Goal: Book appointment/travel/reservation

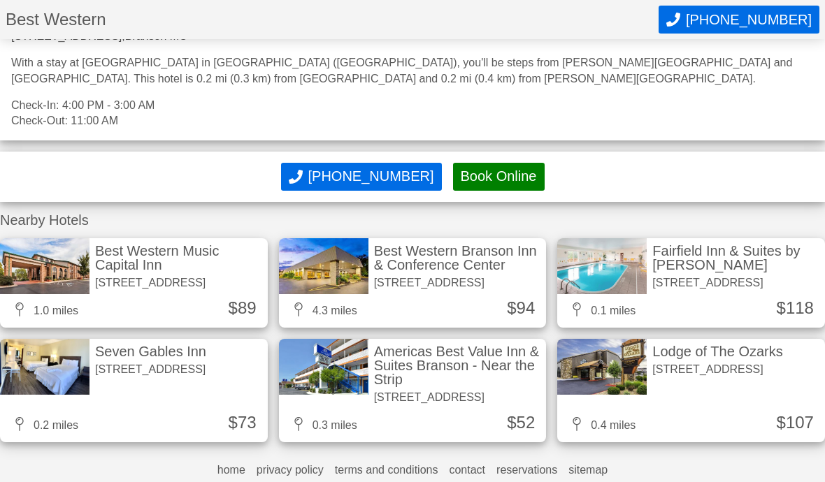
scroll to position [1145, 0]
click at [695, 359] on div "Lodge of The Ozarks" at bounding box center [717, 352] width 130 height 14
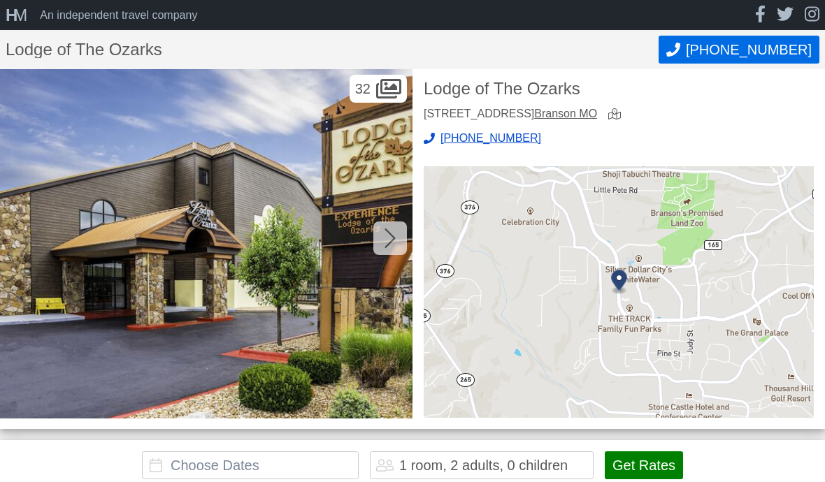
click at [394, 236] on icon at bounding box center [389, 239] width 10 height 20
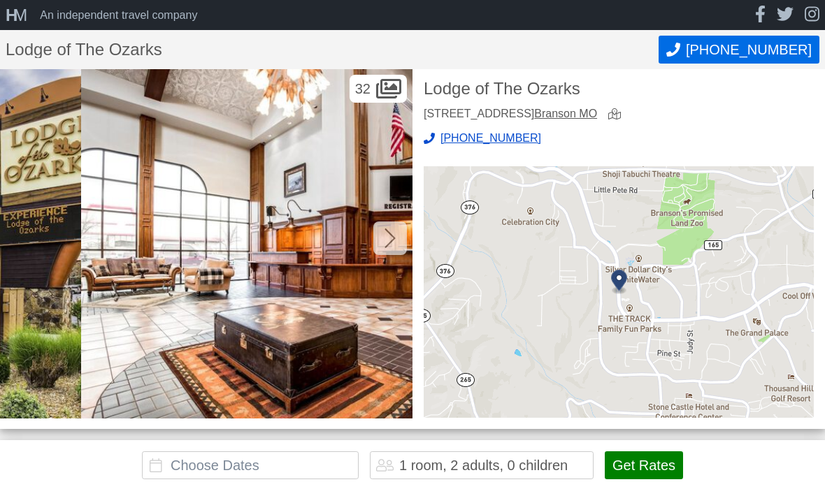
scroll to position [0, 412]
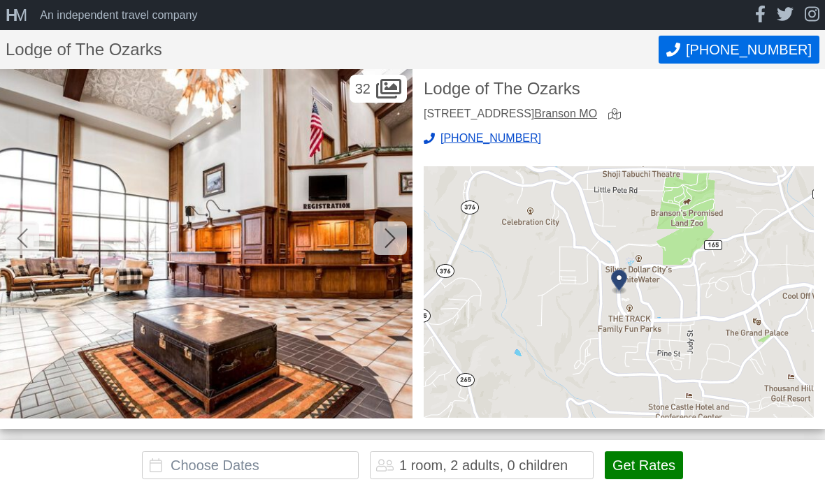
click at [397, 236] on div at bounding box center [390, 239] width 34 height 34
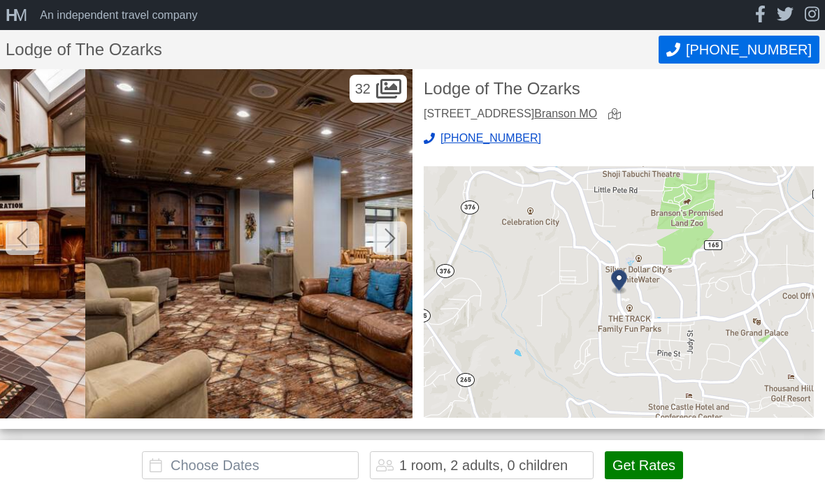
scroll to position [0, 825]
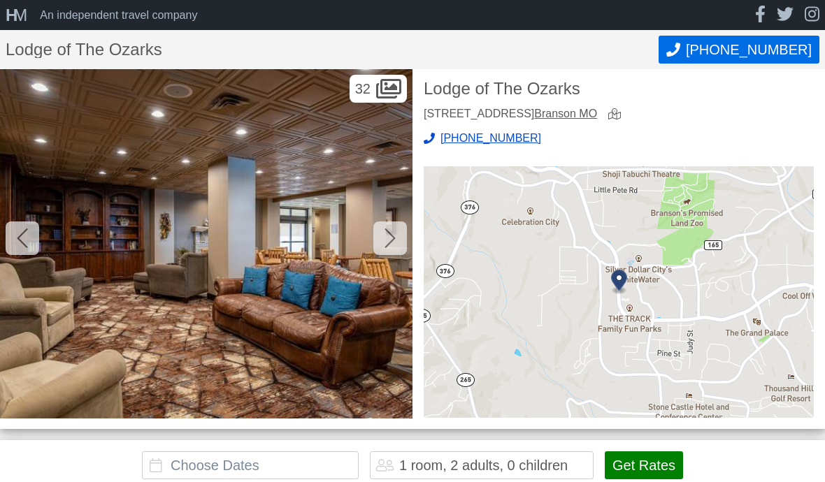
click at [396, 237] on div at bounding box center [390, 239] width 34 height 34
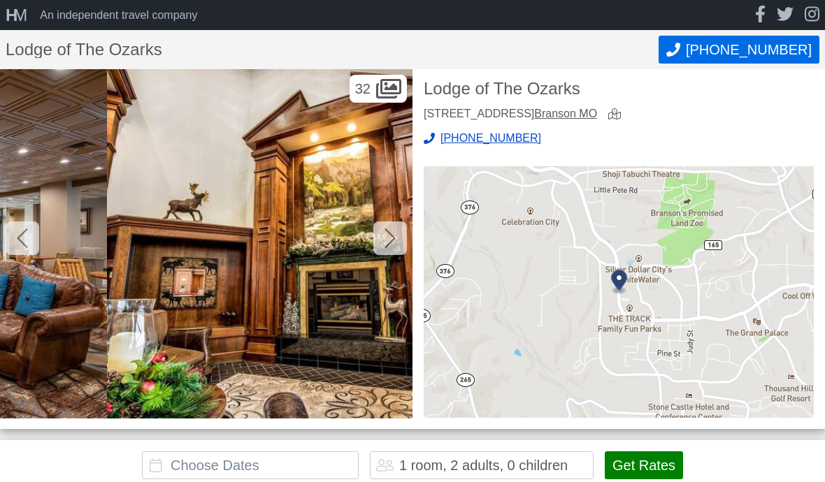
scroll to position [0, 1237]
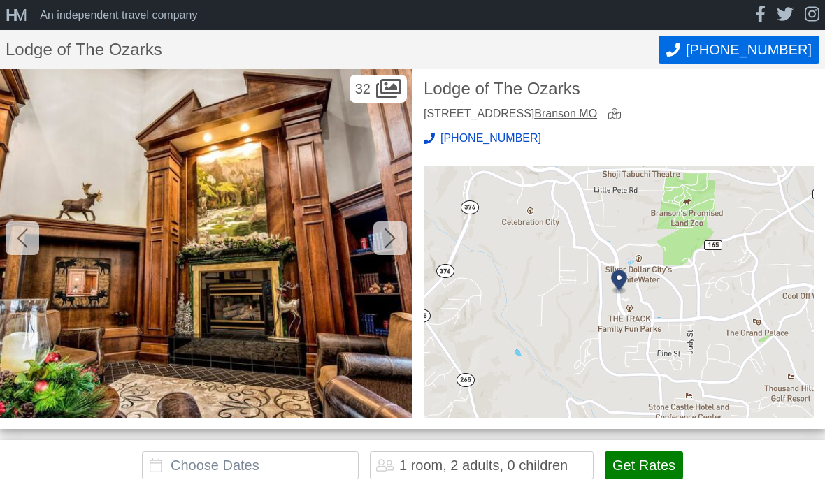
click at [391, 240] on icon at bounding box center [389, 239] width 10 height 20
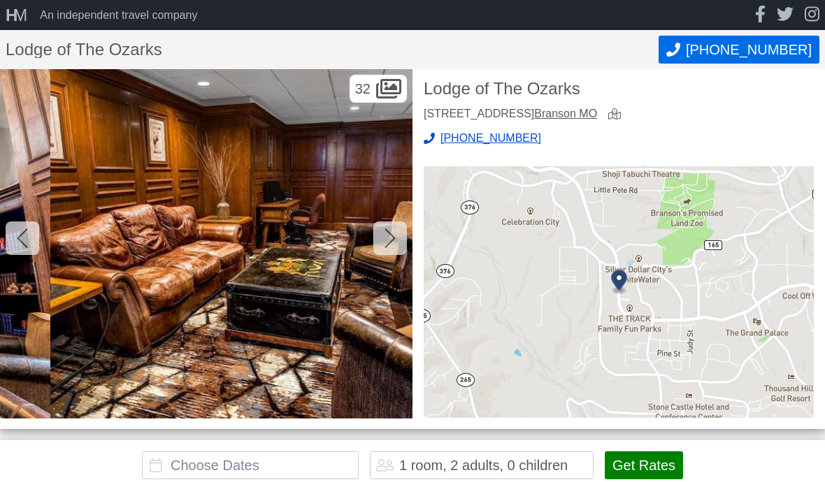
scroll to position [0, 1650]
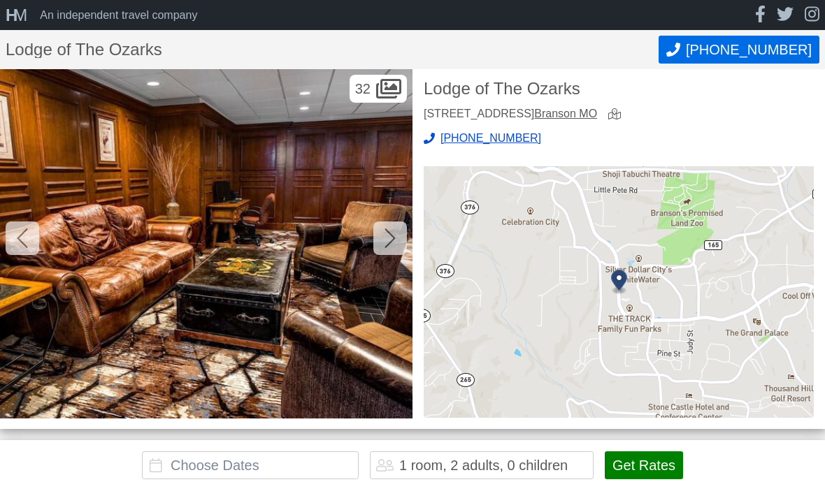
click at [395, 233] on icon at bounding box center [389, 238] width 11 height 22
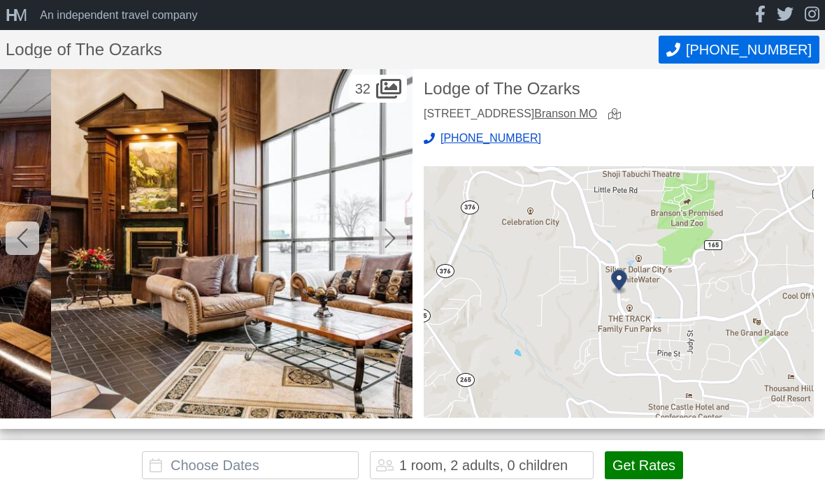
scroll to position [0, 2062]
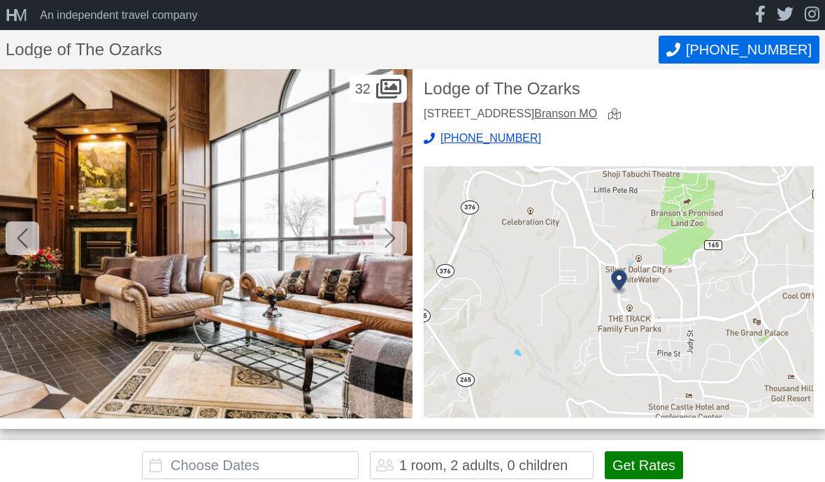
click at [396, 235] on div at bounding box center [390, 239] width 34 height 34
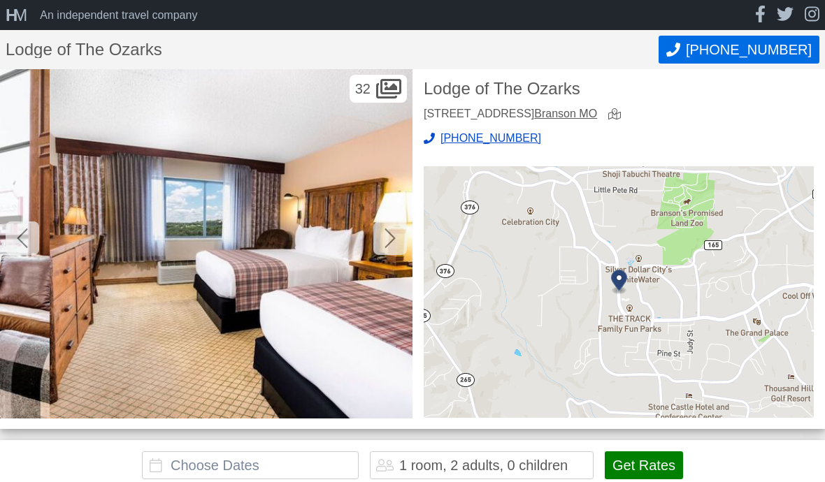
scroll to position [0, 2474]
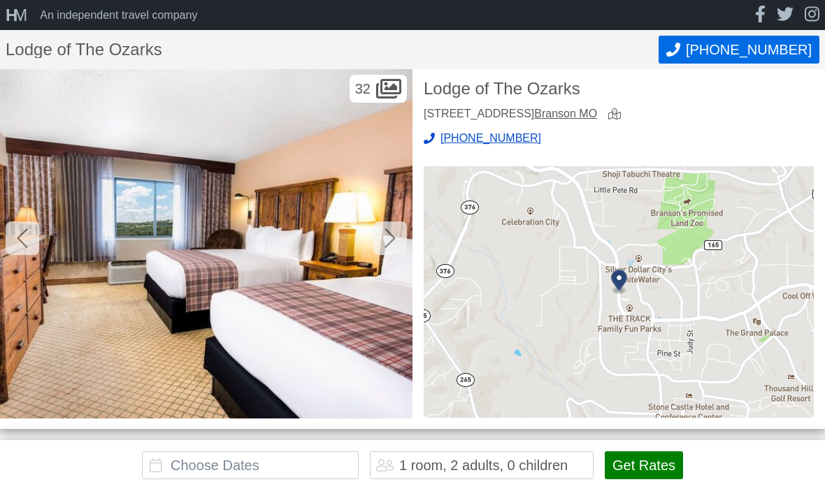
click at [389, 236] on icon at bounding box center [389, 238] width 11 height 22
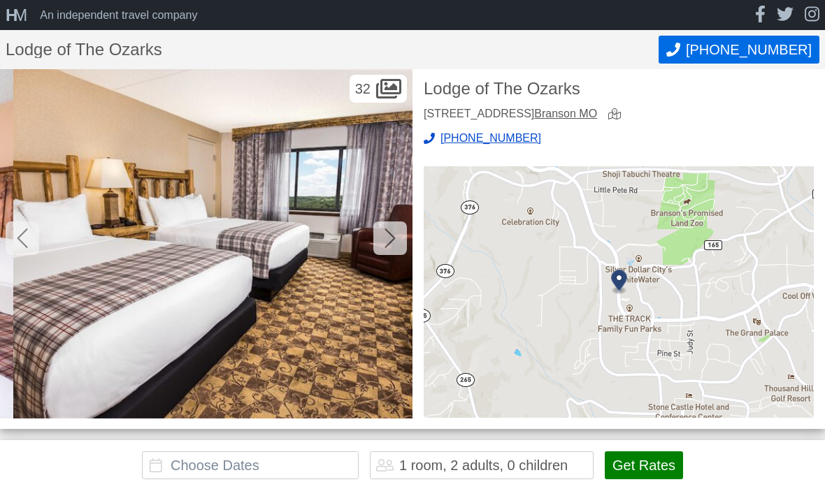
scroll to position [0, 2887]
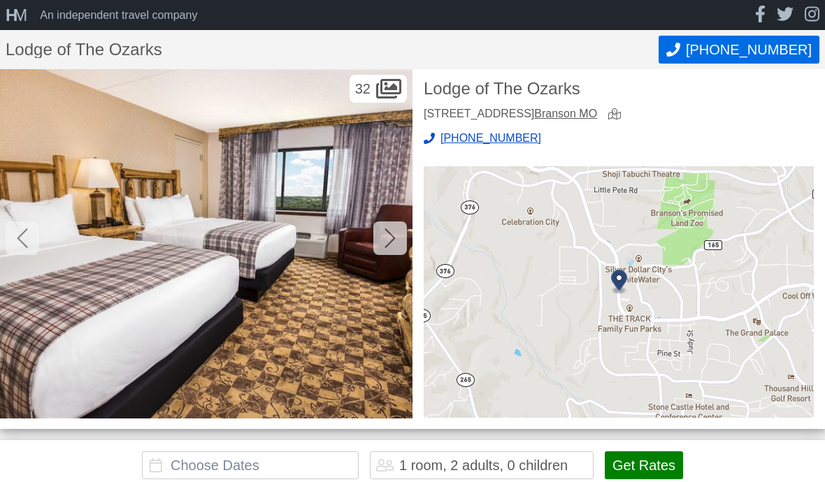
click at [394, 233] on icon at bounding box center [389, 238] width 11 height 22
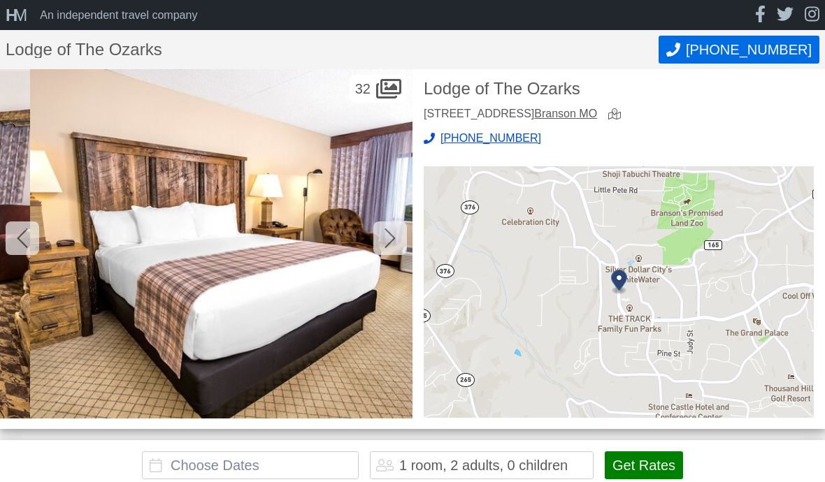
scroll to position [0, 3299]
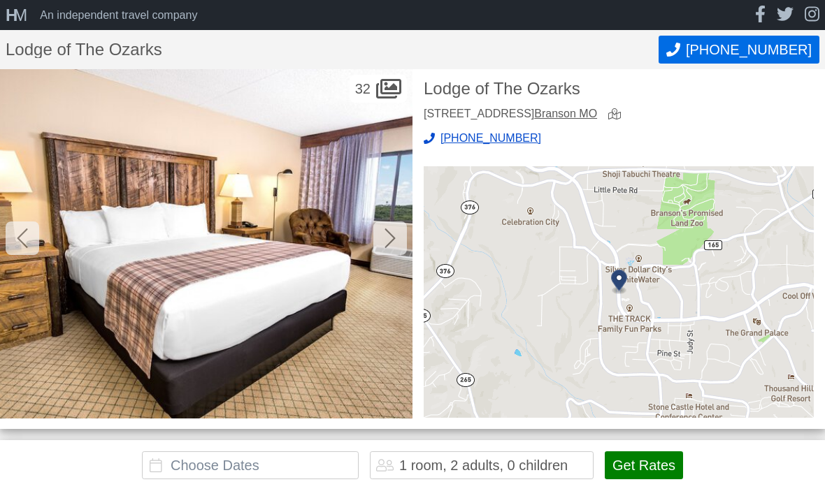
click at [390, 236] on icon at bounding box center [389, 238] width 11 height 22
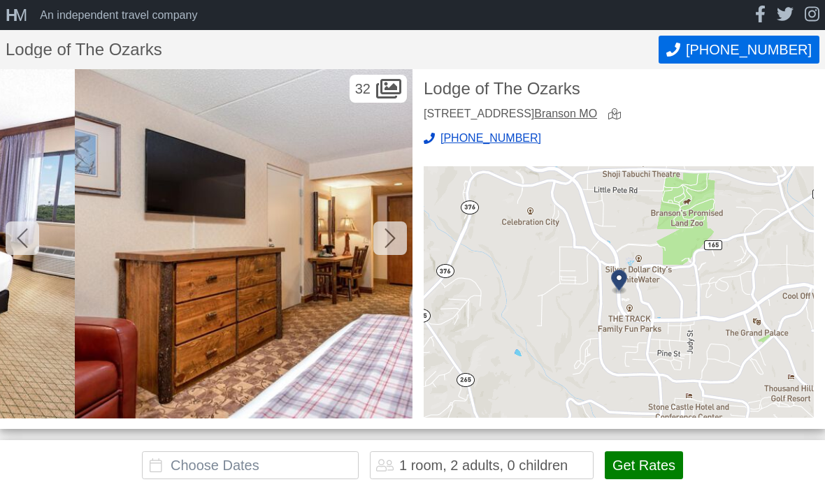
scroll to position [0, 3712]
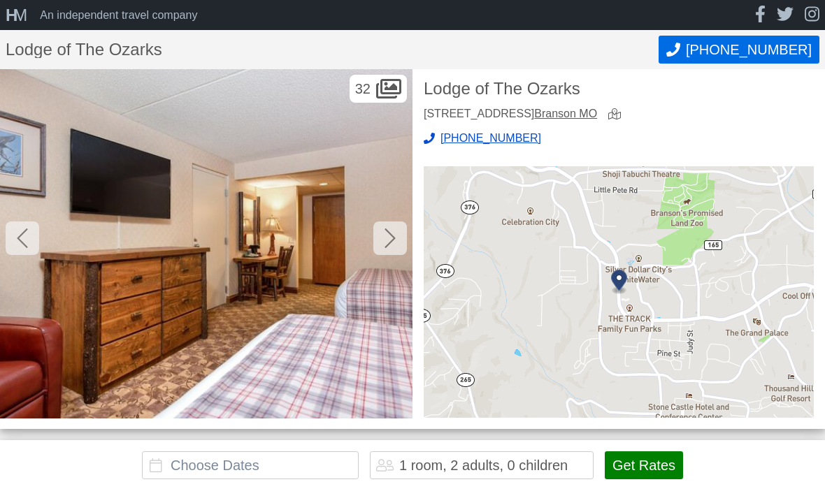
click at [391, 230] on icon at bounding box center [389, 238] width 11 height 22
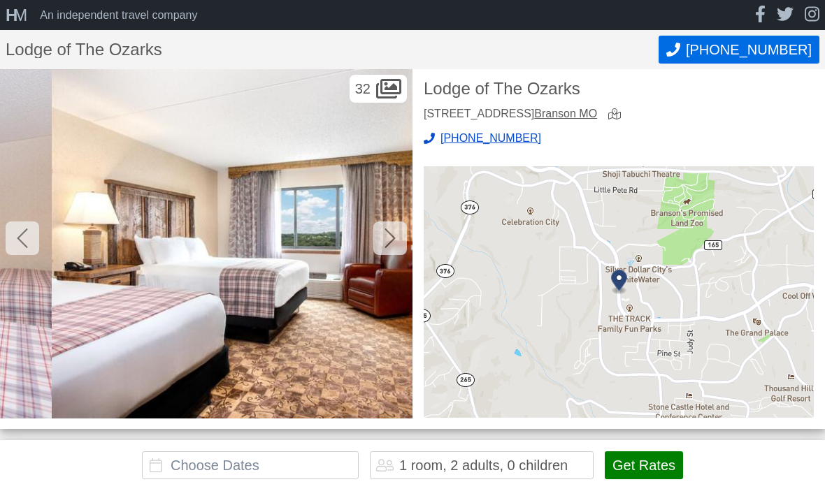
scroll to position [0, 4124]
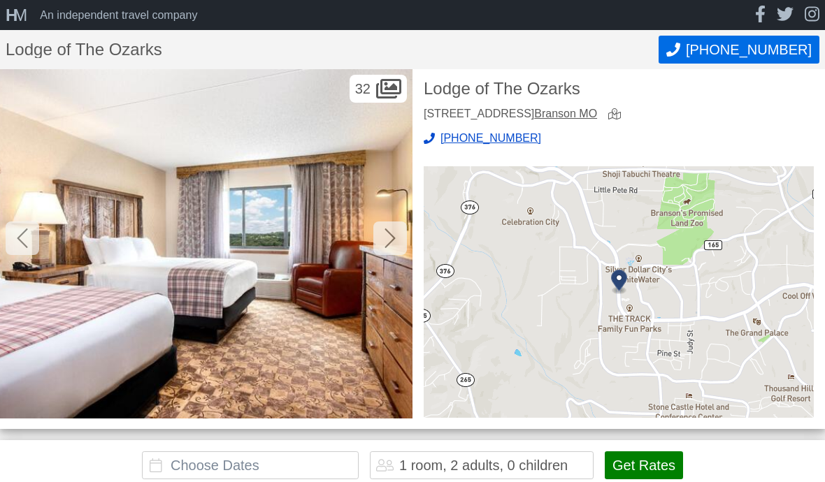
click at [393, 235] on icon at bounding box center [389, 238] width 11 height 22
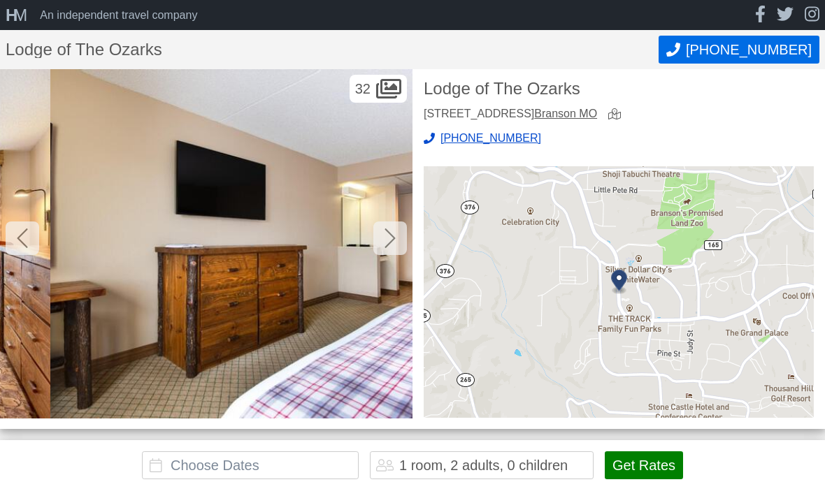
scroll to position [0, 4536]
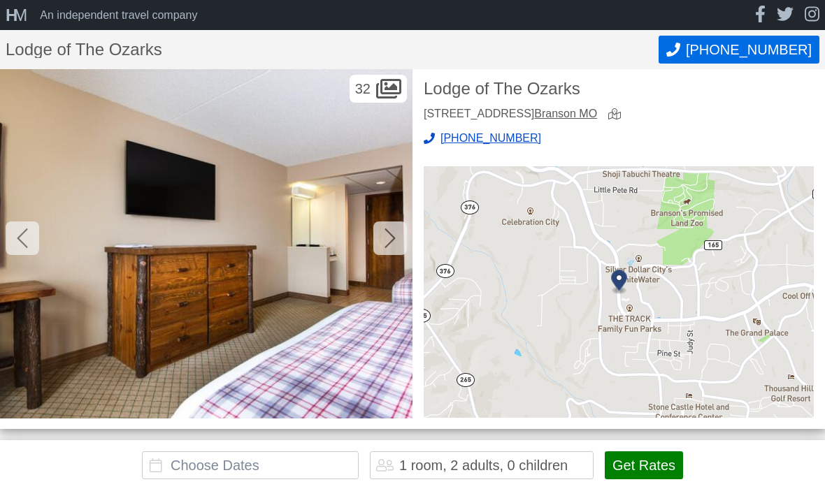
click at [397, 233] on div at bounding box center [390, 239] width 34 height 34
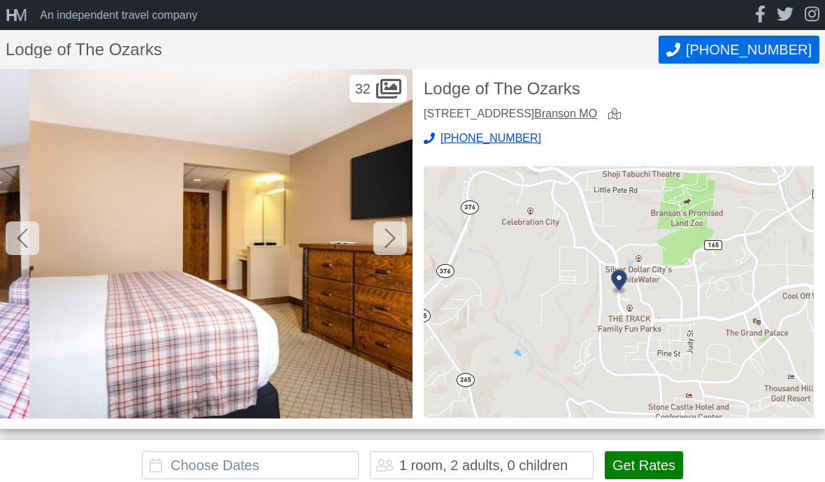
scroll to position [0, 4949]
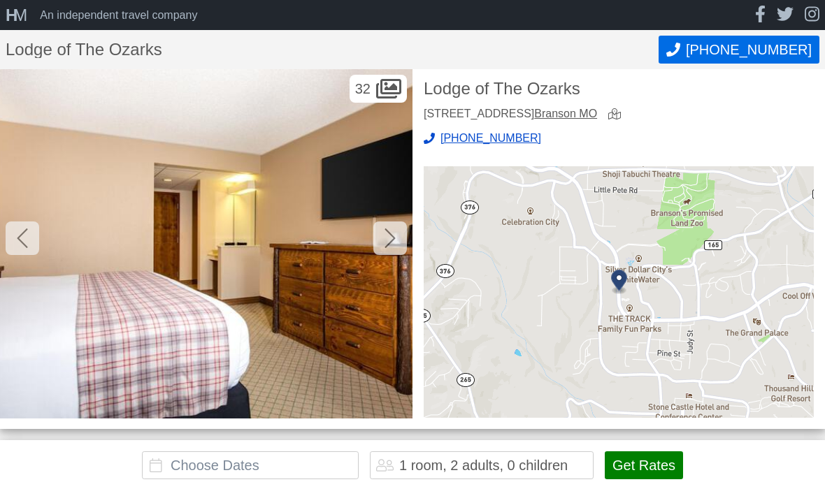
click at [394, 236] on icon at bounding box center [389, 238] width 11 height 22
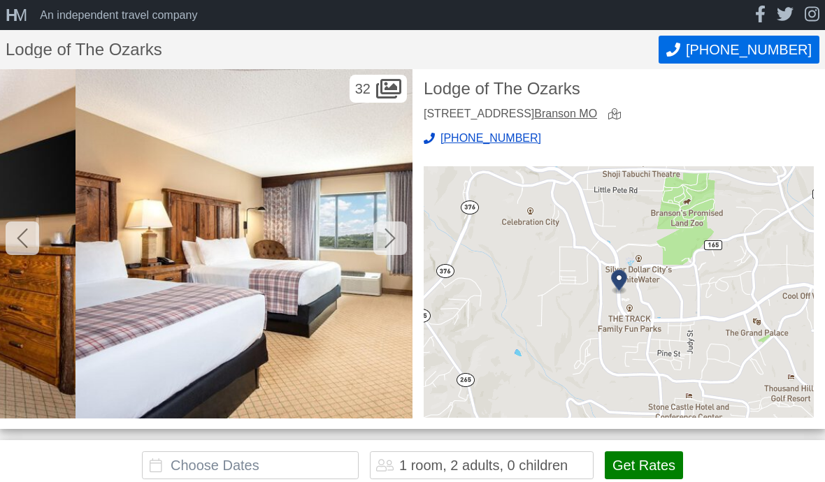
scroll to position [0, 5361]
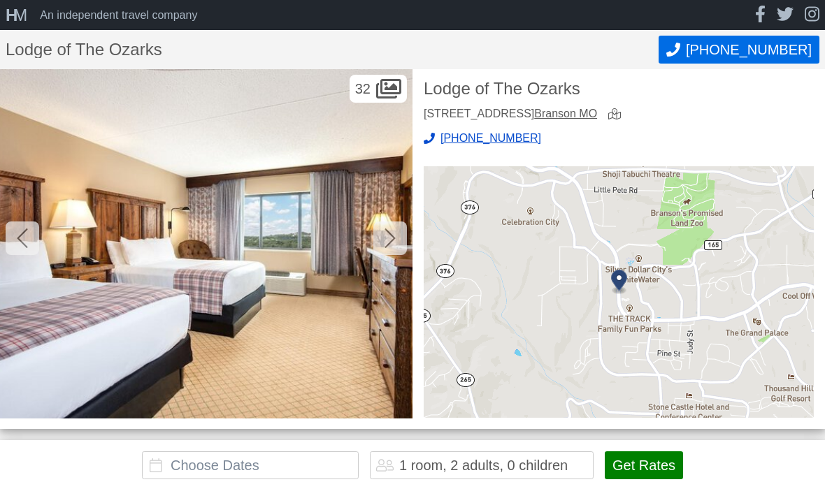
click at [396, 233] on div at bounding box center [390, 239] width 34 height 34
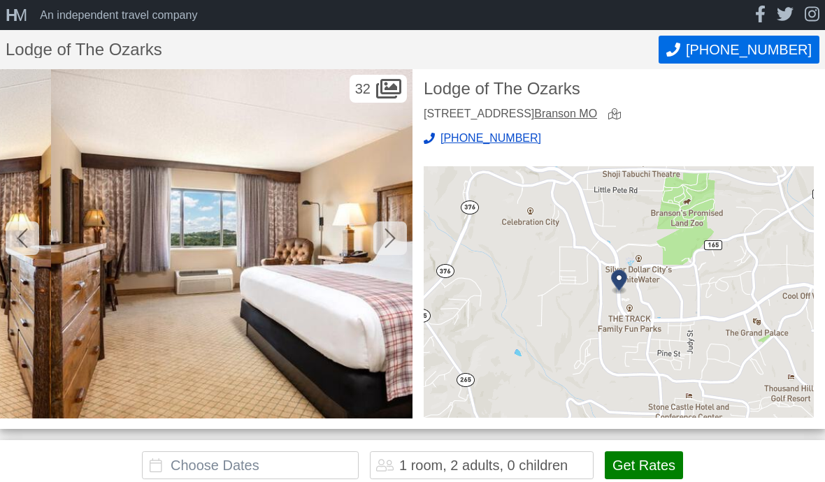
scroll to position [0, 5773]
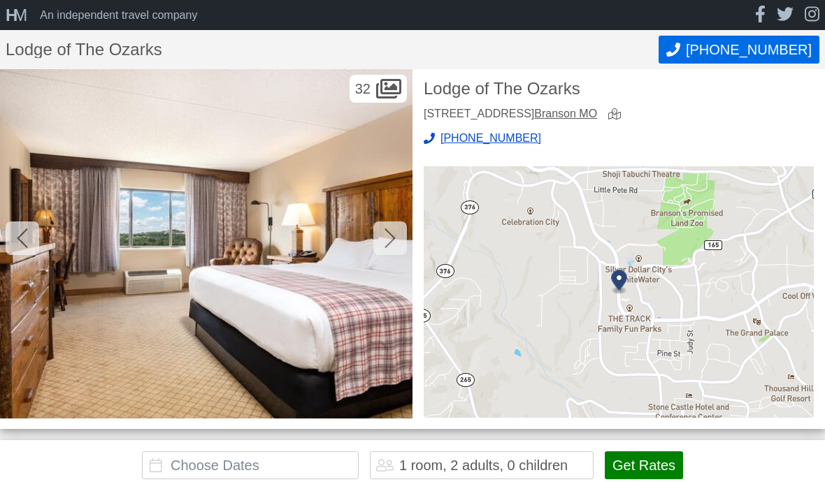
click at [397, 235] on div at bounding box center [390, 239] width 34 height 34
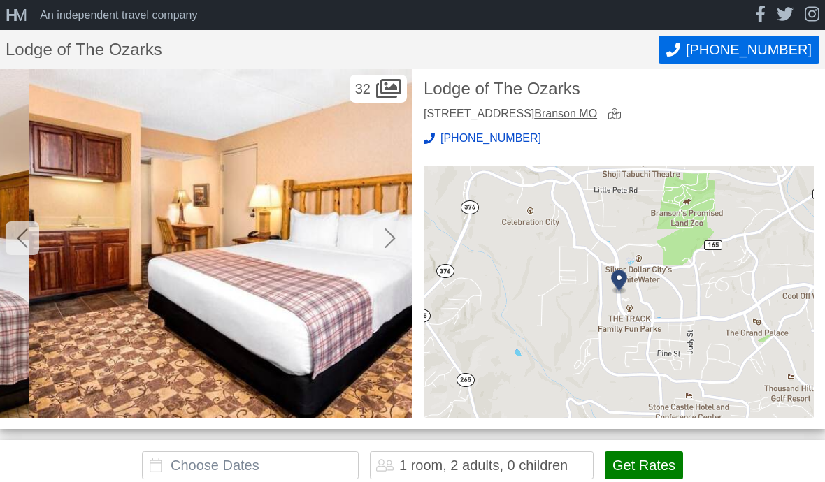
scroll to position [0, 6186]
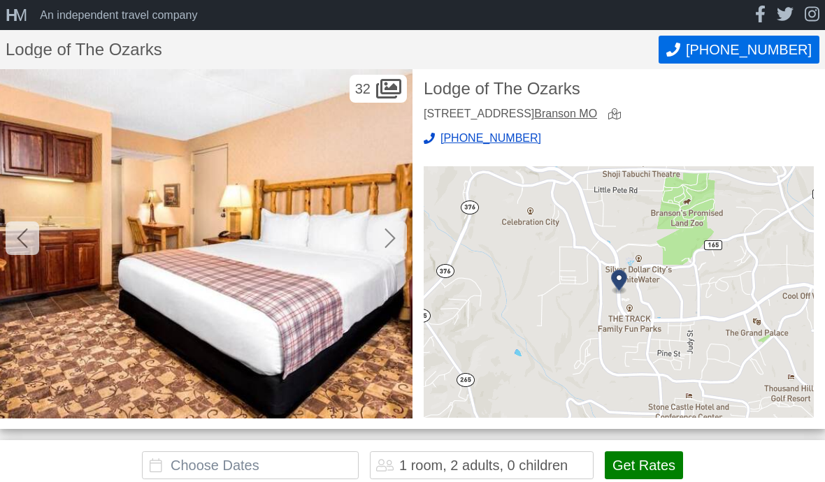
click at [396, 234] on div at bounding box center [390, 239] width 34 height 34
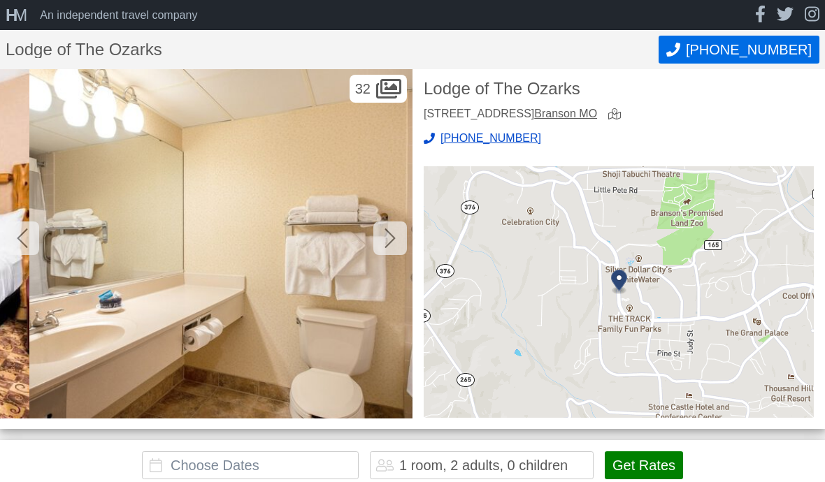
scroll to position [0, 6598]
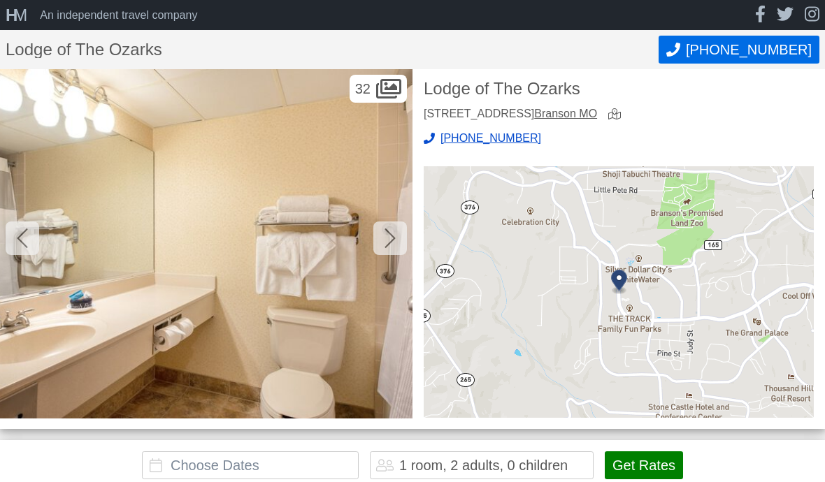
click at [394, 235] on icon at bounding box center [389, 238] width 11 height 22
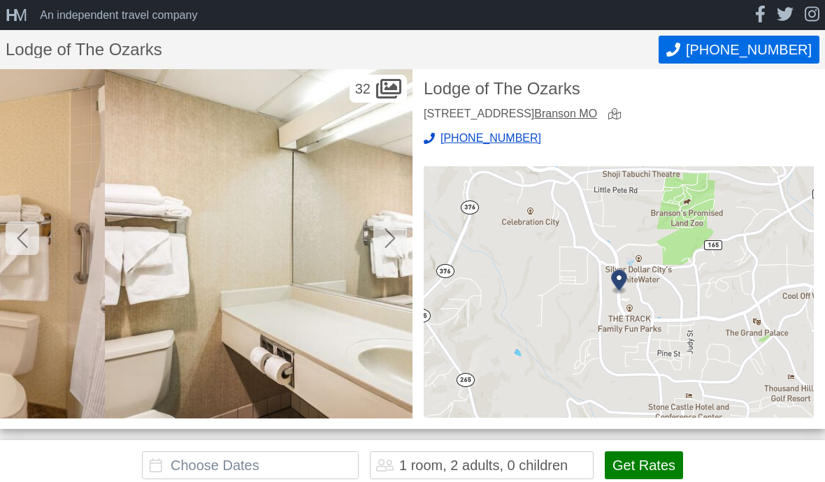
scroll to position [0, 7011]
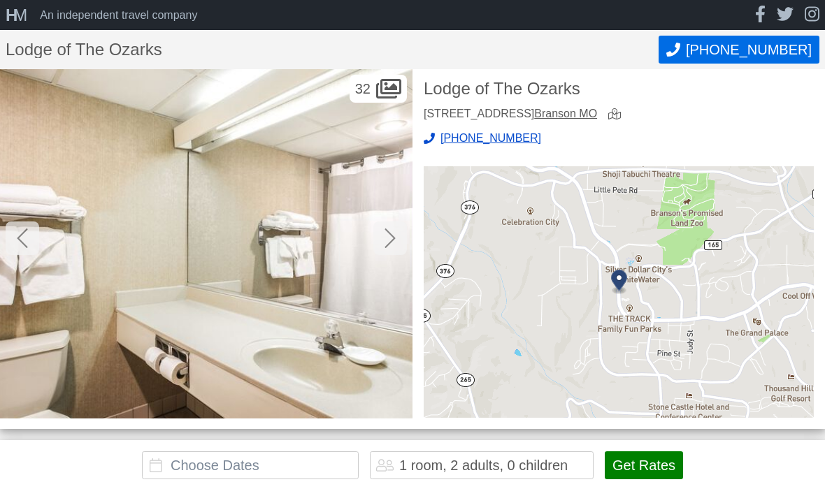
click at [395, 235] on icon at bounding box center [389, 238] width 11 height 22
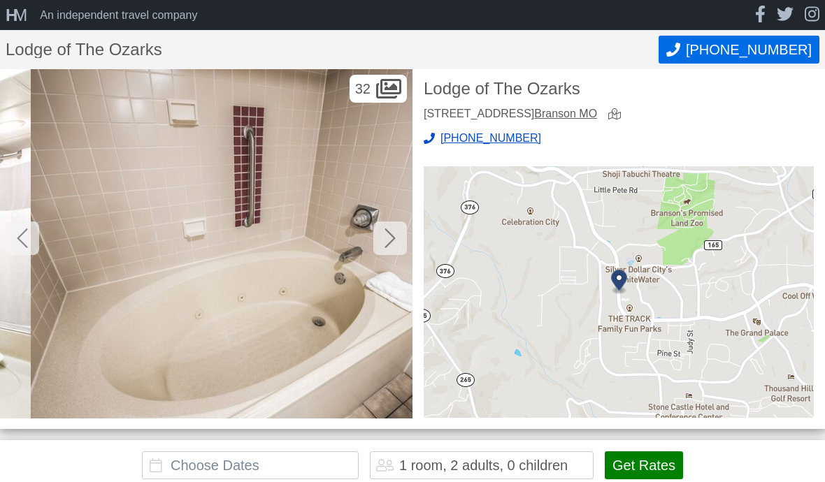
scroll to position [0, 7423]
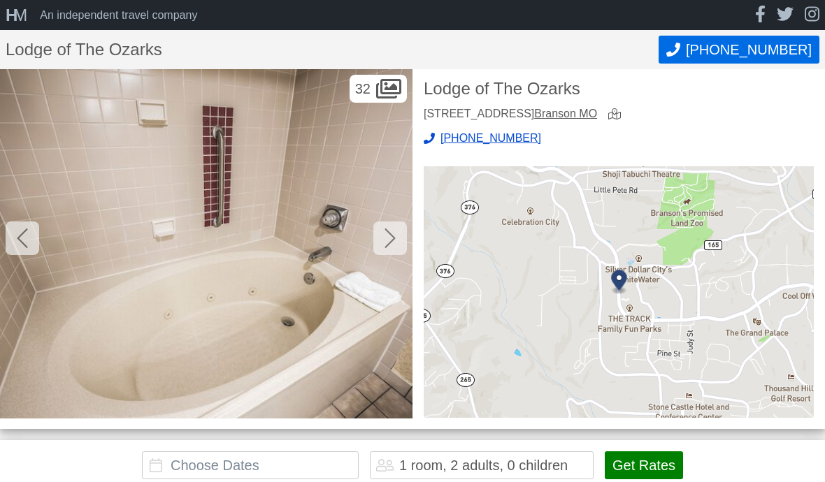
click at [397, 238] on div at bounding box center [390, 239] width 34 height 34
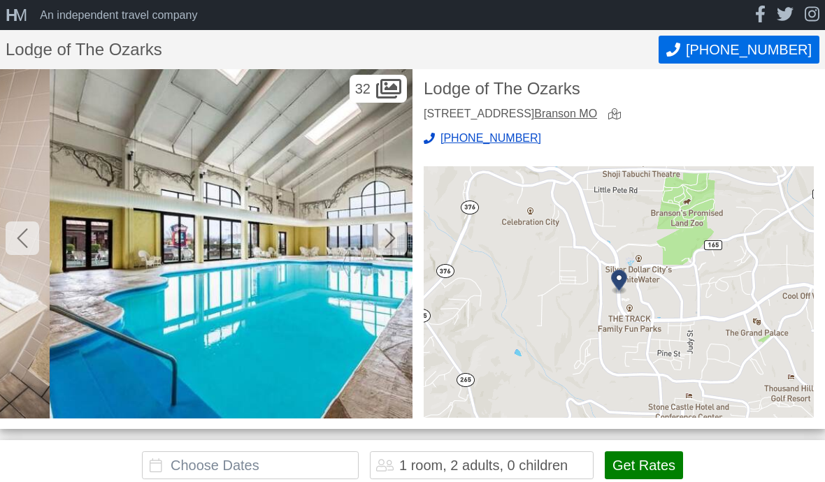
scroll to position [0, 7835]
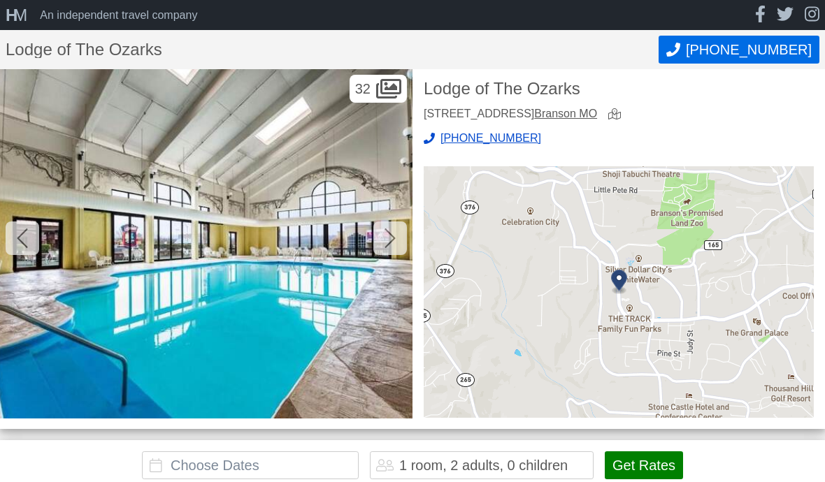
click at [395, 238] on icon at bounding box center [389, 239] width 10 height 20
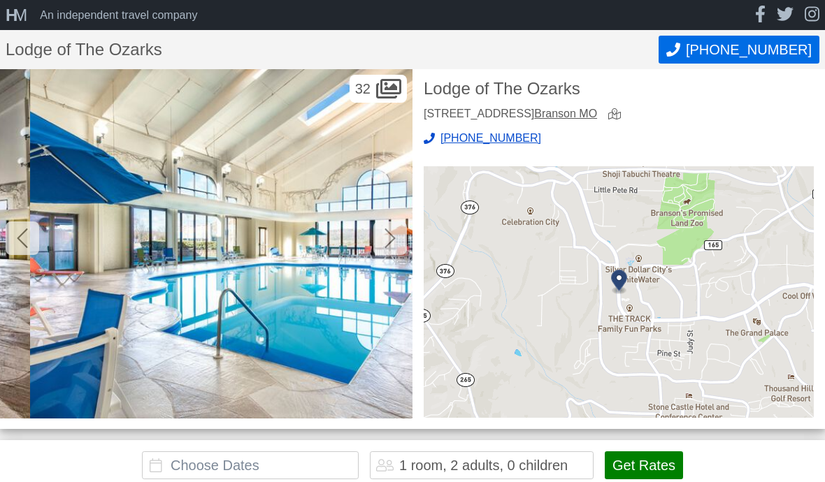
scroll to position [0, 8248]
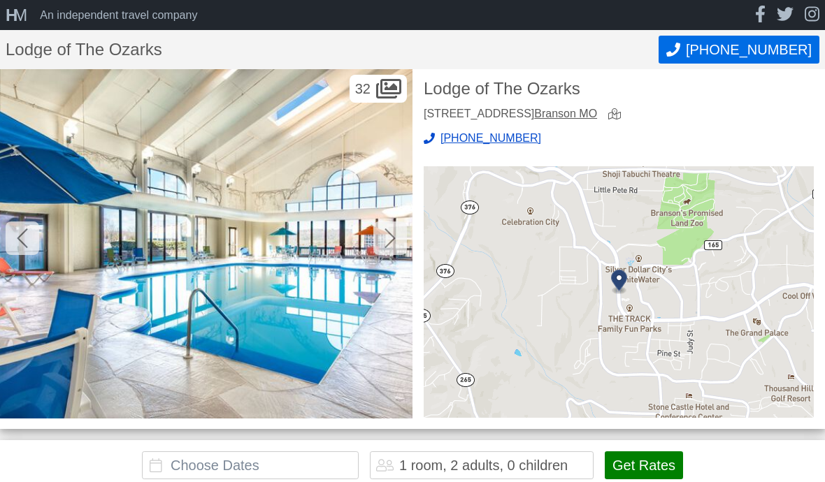
click at [396, 235] on div at bounding box center [390, 239] width 34 height 34
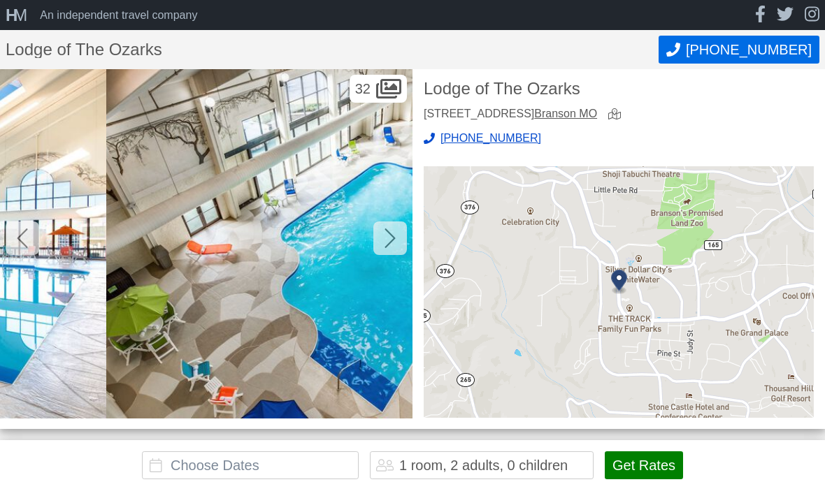
scroll to position [0, 8660]
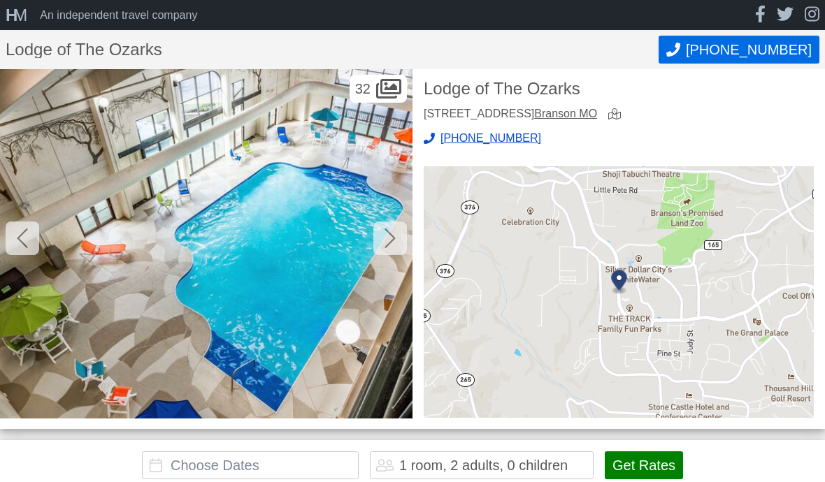
click at [397, 236] on div at bounding box center [390, 239] width 34 height 34
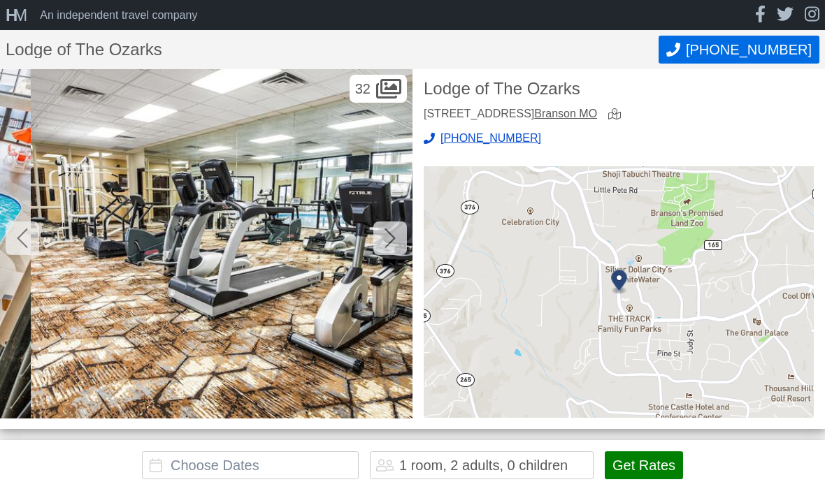
scroll to position [0, 9073]
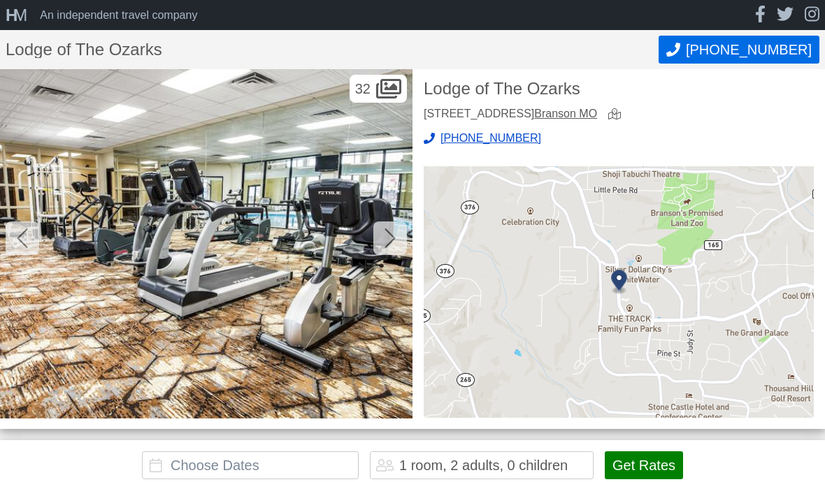
click at [392, 236] on icon at bounding box center [389, 239] width 10 height 20
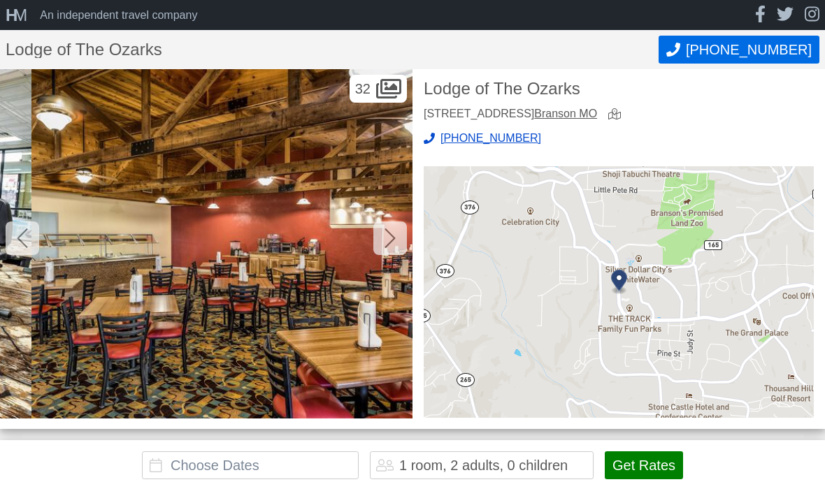
scroll to position [0, 9485]
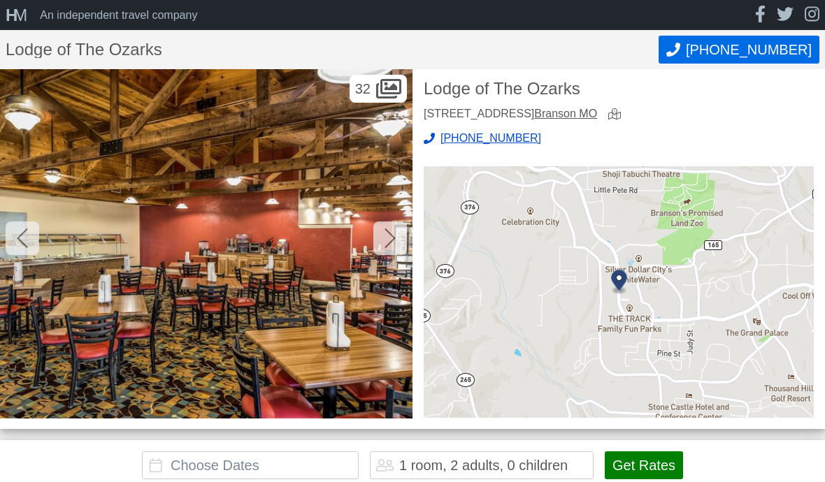
click at [396, 236] on div at bounding box center [390, 239] width 34 height 34
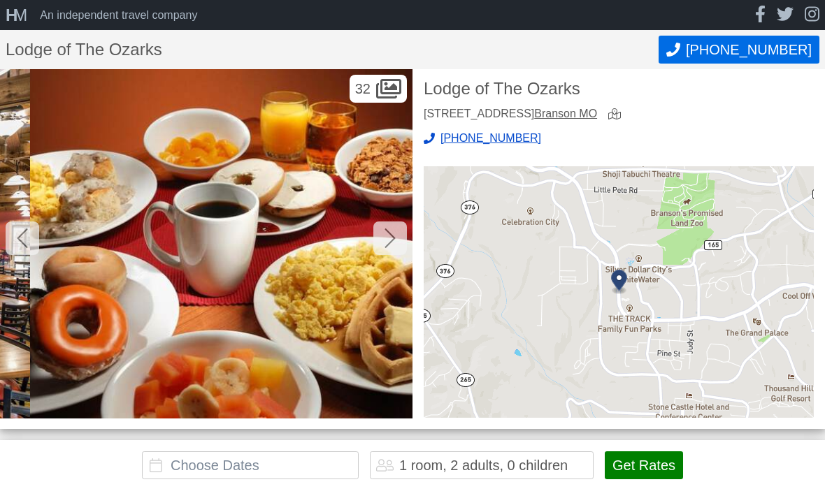
scroll to position [0, 9897]
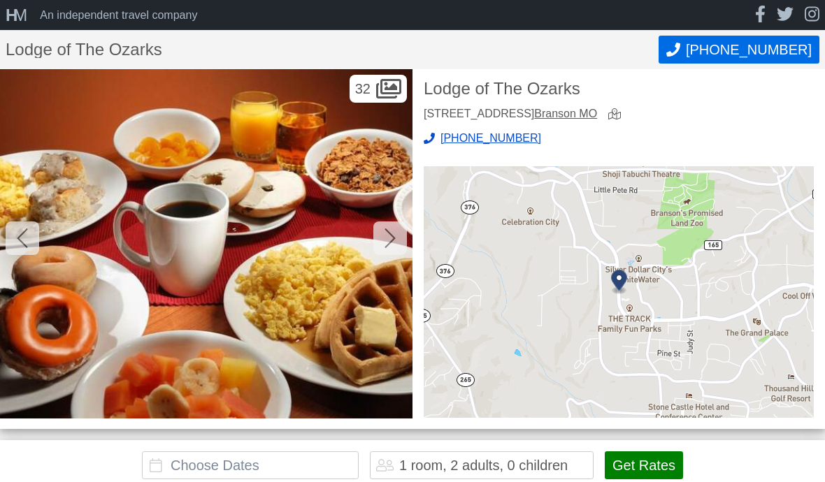
click at [394, 236] on icon at bounding box center [389, 239] width 10 height 20
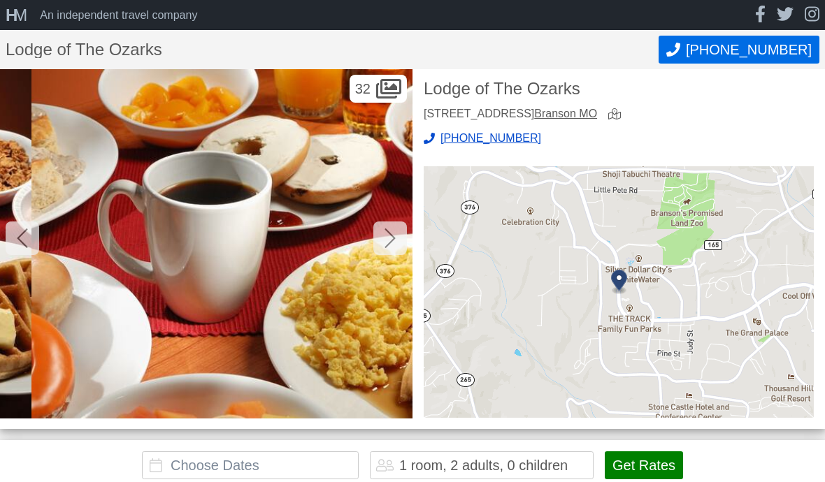
scroll to position [0, 10310]
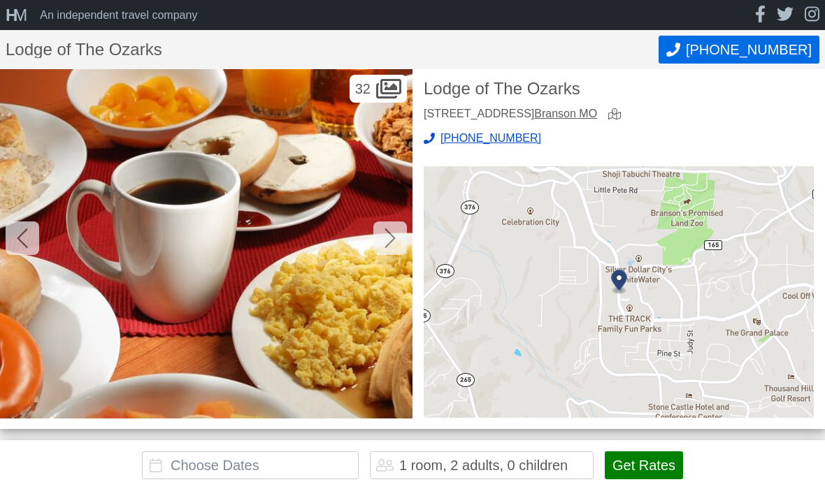
click at [393, 234] on icon at bounding box center [389, 238] width 11 height 22
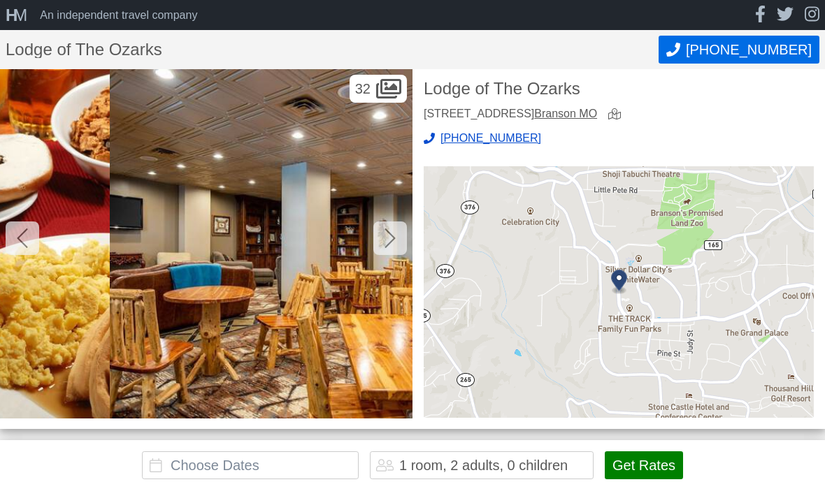
scroll to position [0, 10722]
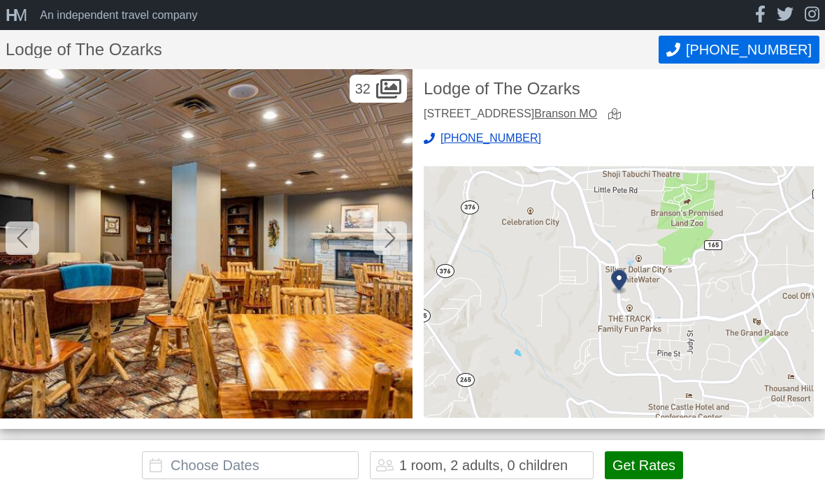
click at [393, 235] on icon at bounding box center [389, 238] width 11 height 22
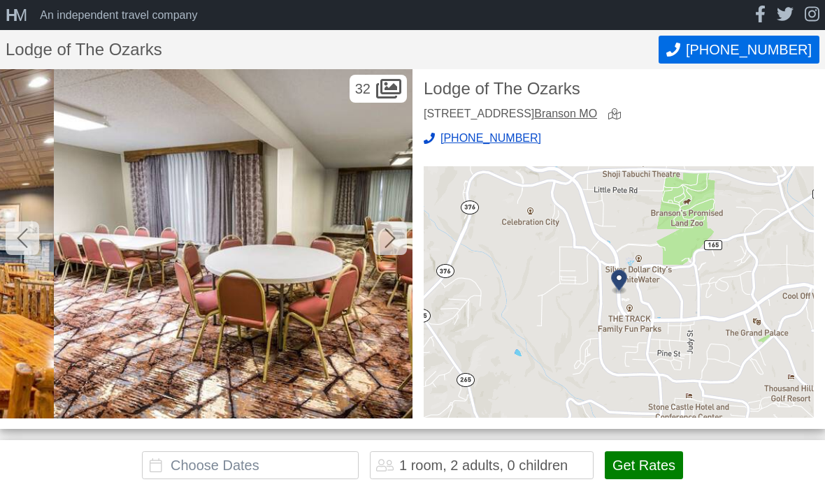
scroll to position [0, 11135]
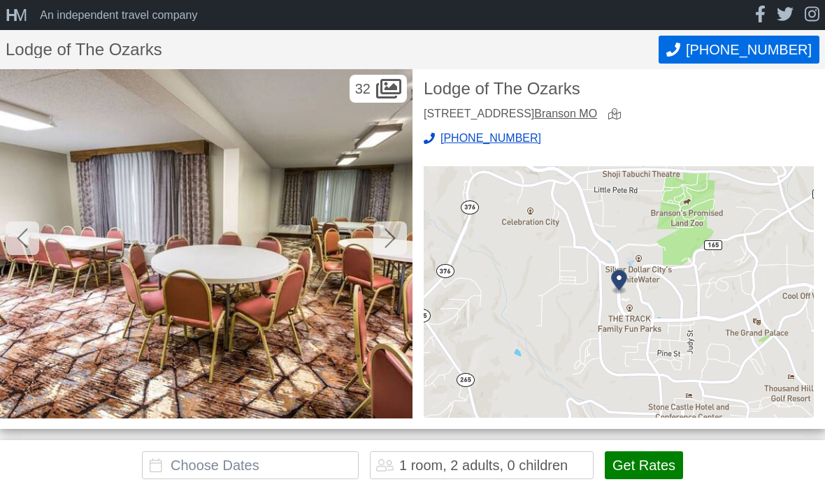
click at [391, 233] on icon at bounding box center [389, 239] width 10 height 20
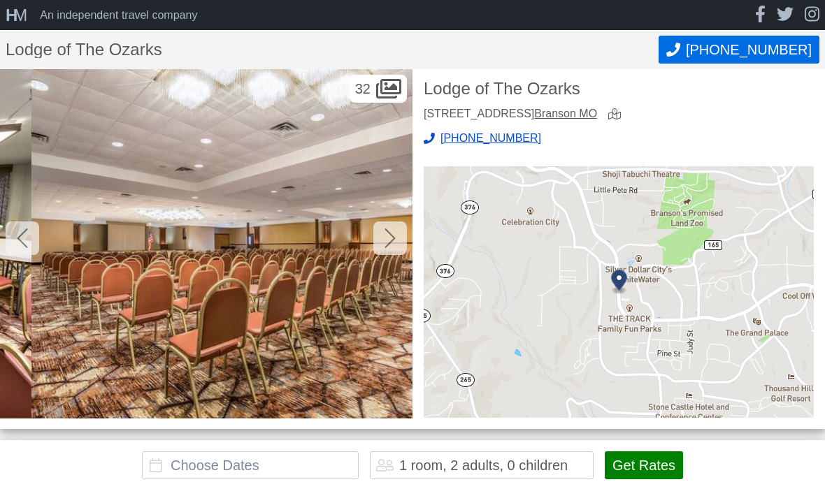
scroll to position [0, 11547]
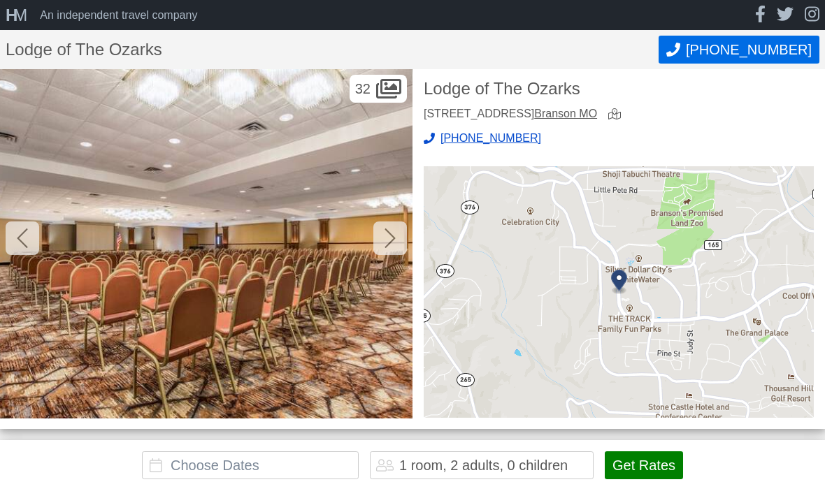
click at [395, 238] on icon at bounding box center [389, 239] width 10 height 20
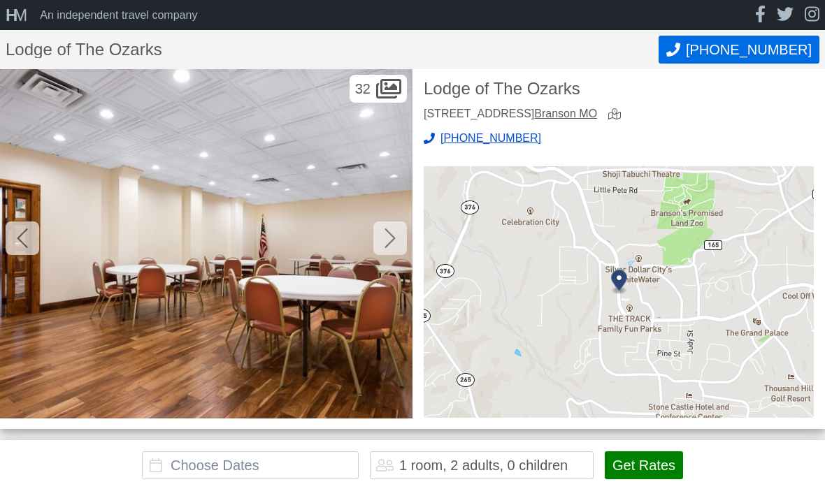
click at [395, 236] on icon at bounding box center [389, 238] width 11 height 22
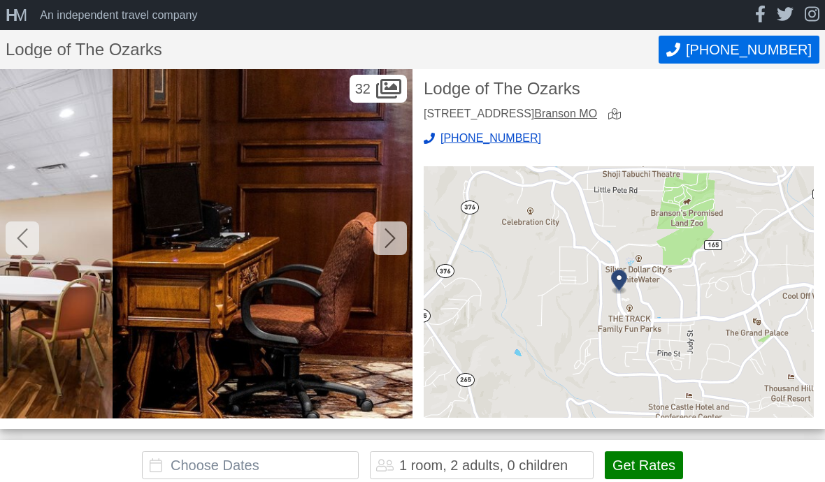
scroll to position [0, 12372]
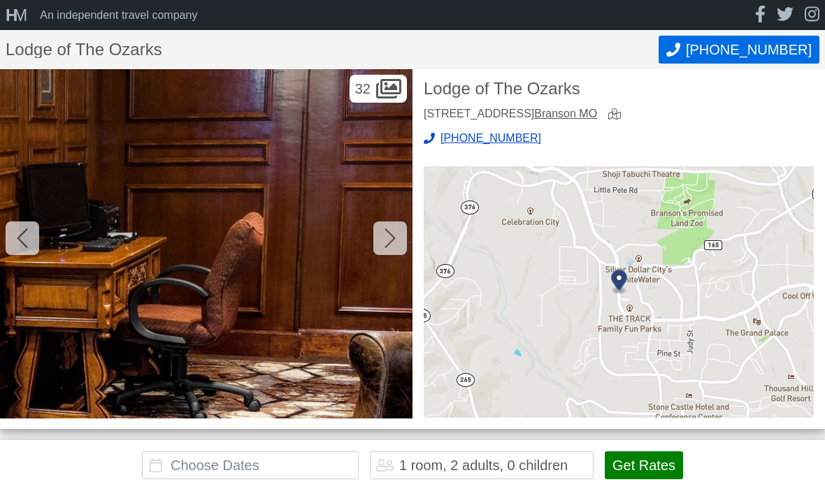
click at [396, 235] on div at bounding box center [390, 239] width 34 height 34
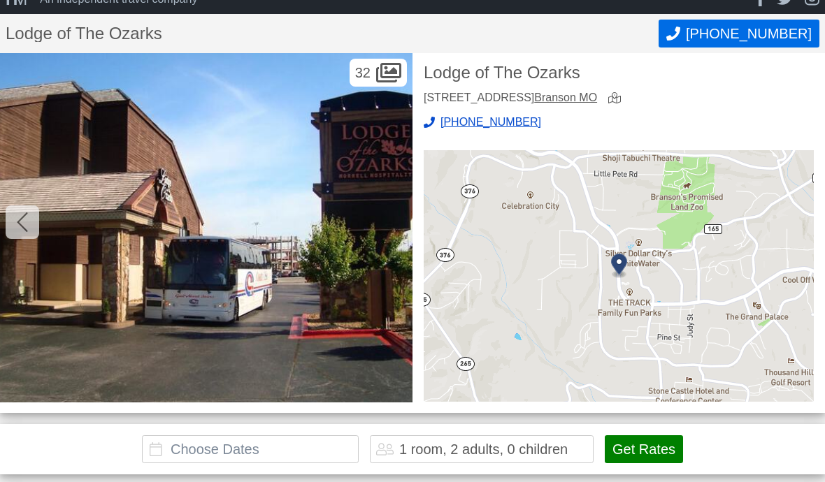
scroll to position [0, 0]
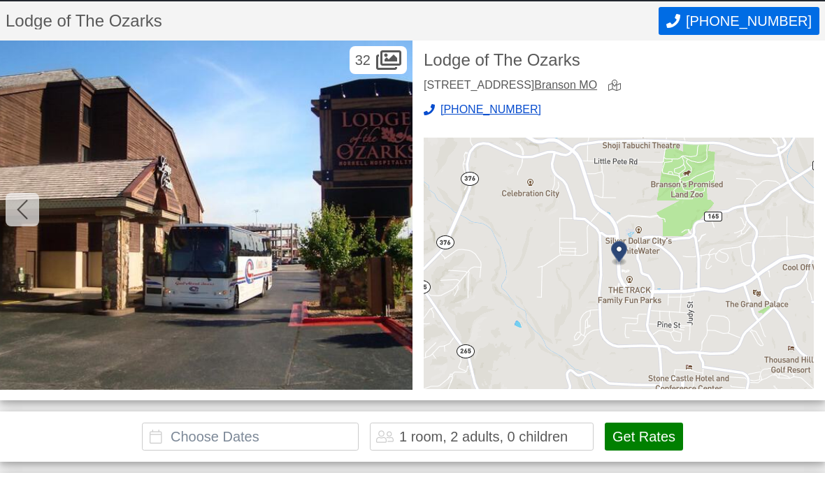
click at [275, 433] on input "text" at bounding box center [250, 438] width 217 height 28
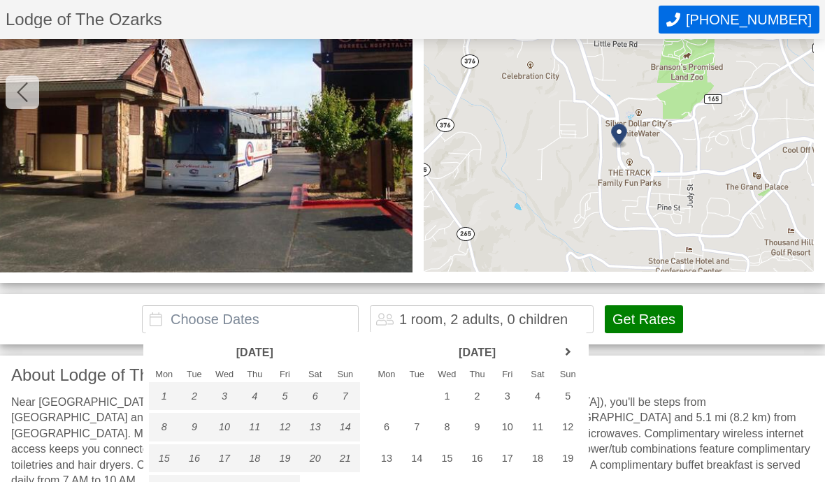
scroll to position [146, 0]
click at [571, 396] on div "5" at bounding box center [568, 396] width 30 height 28
click at [479, 428] on div "9" at bounding box center [477, 427] width 30 height 28
type input "[DATE] - [DATE]"
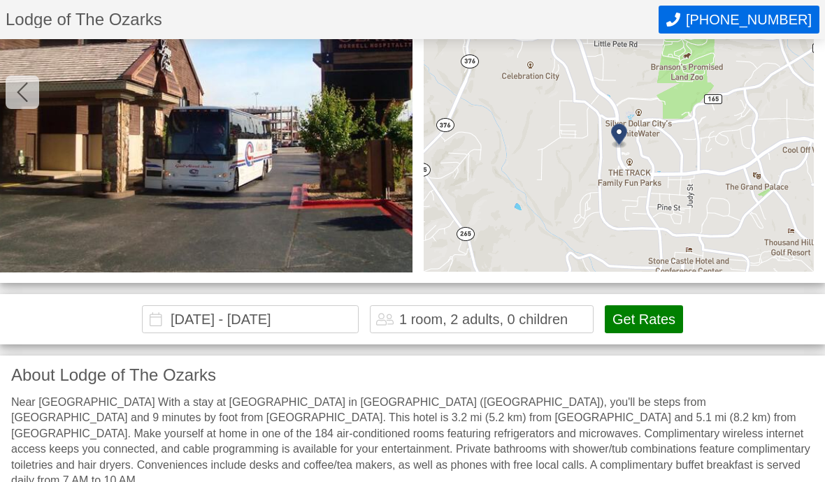
click at [644, 313] on button "Get Rates" at bounding box center [644, 319] width 78 height 28
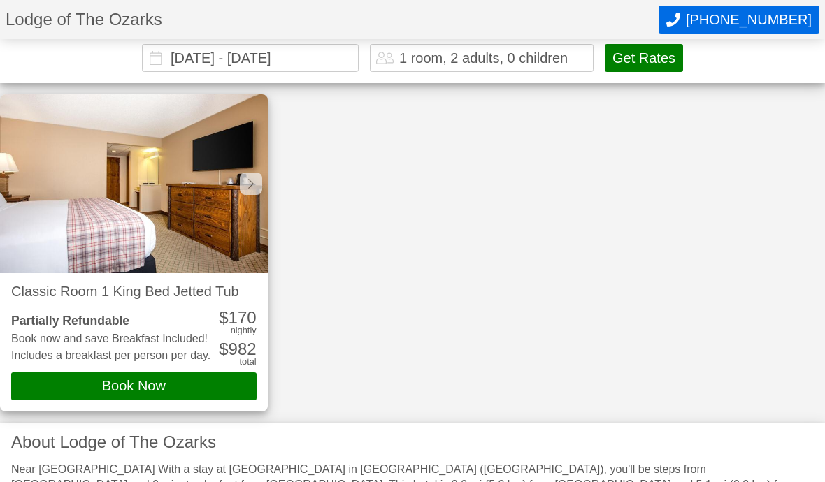
scroll to position [432, 0]
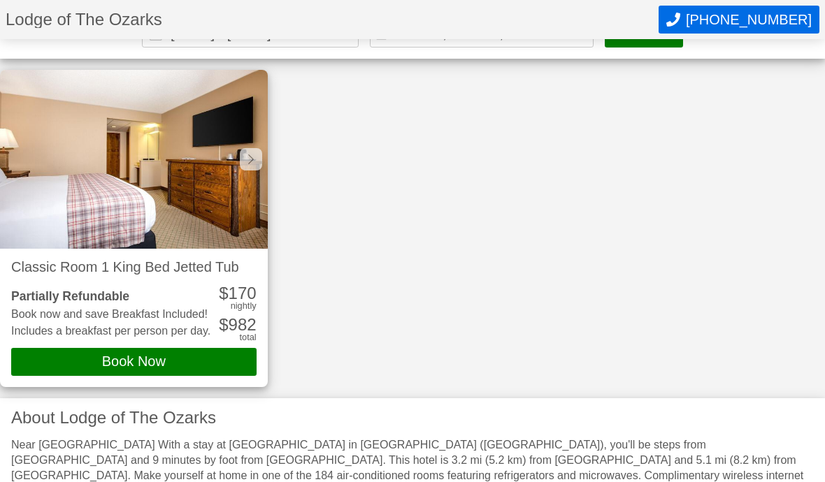
click at [250, 159] on icon at bounding box center [251, 159] width 6 height 11
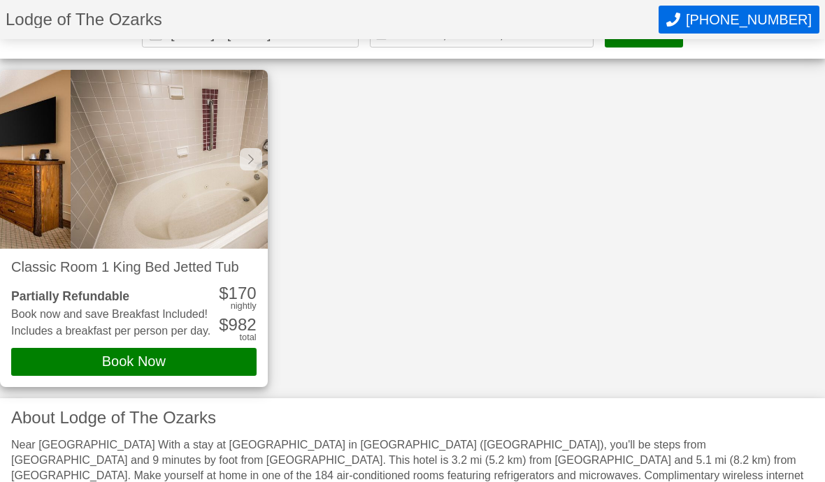
scroll to position [0, 268]
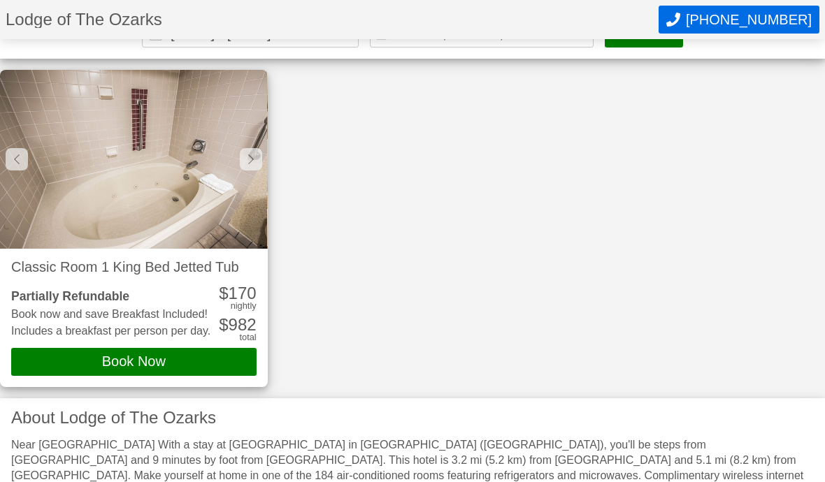
click at [254, 160] on div at bounding box center [251, 159] width 22 height 22
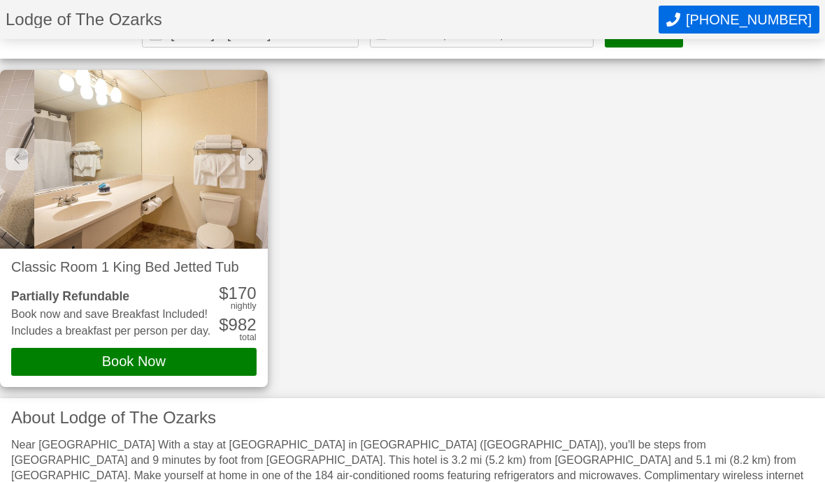
scroll to position [0, 535]
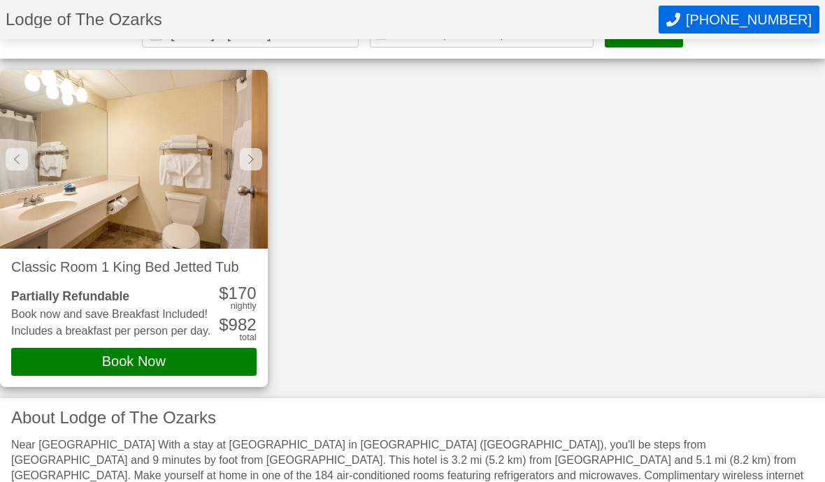
click at [256, 157] on div at bounding box center [251, 159] width 22 height 22
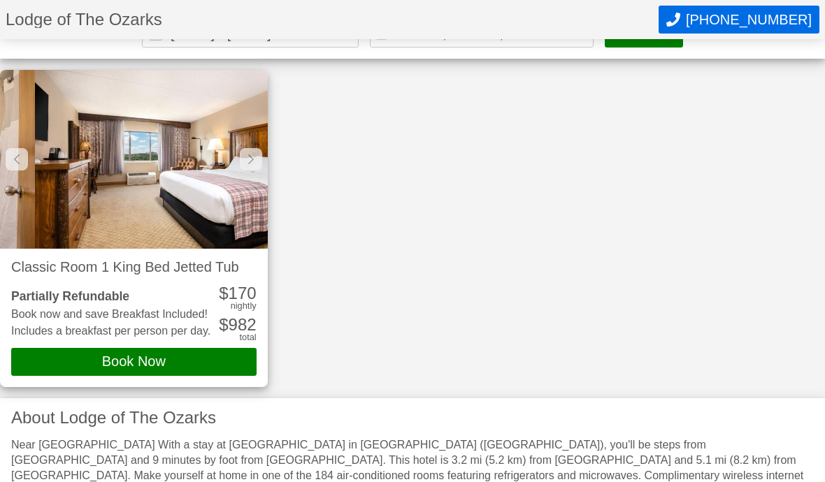
scroll to position [0, 802]
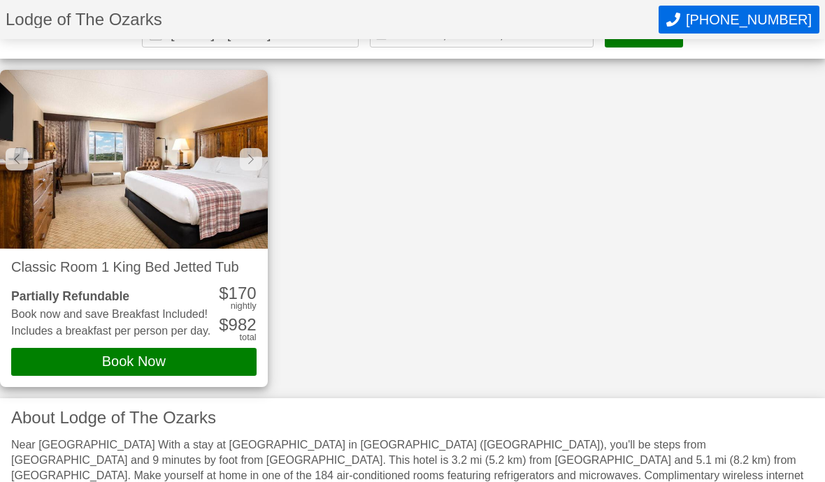
click at [254, 154] on div at bounding box center [251, 159] width 22 height 22
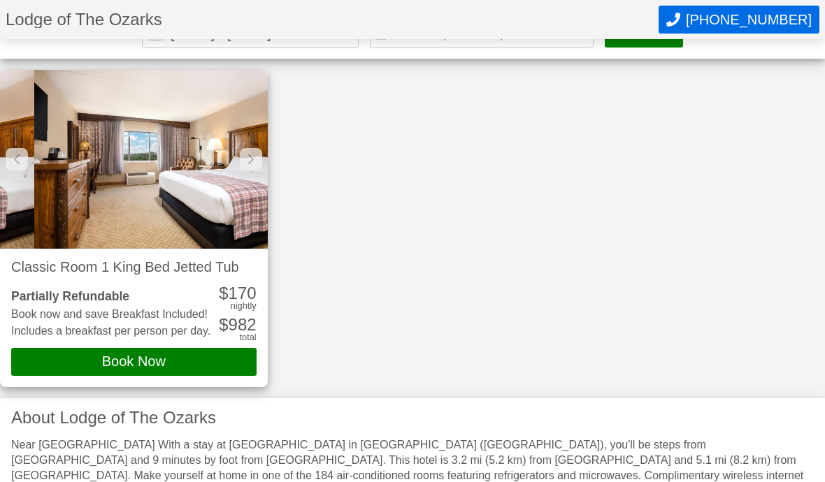
scroll to position [0, 1070]
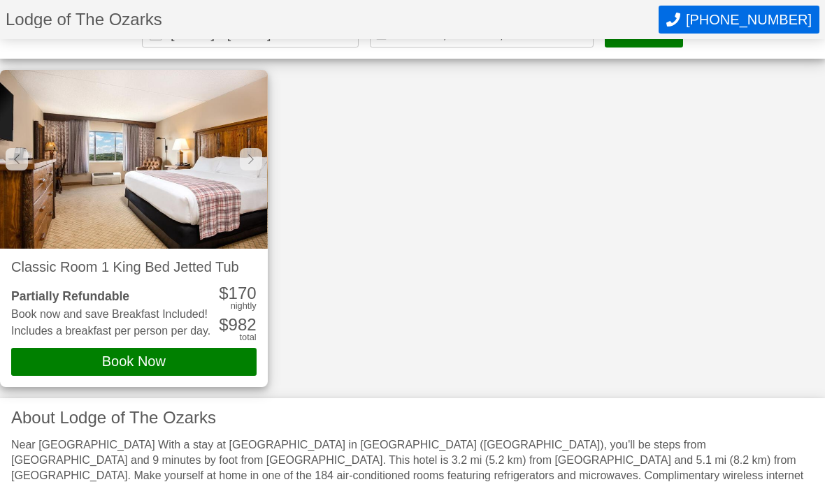
click at [253, 160] on icon at bounding box center [251, 159] width 6 height 11
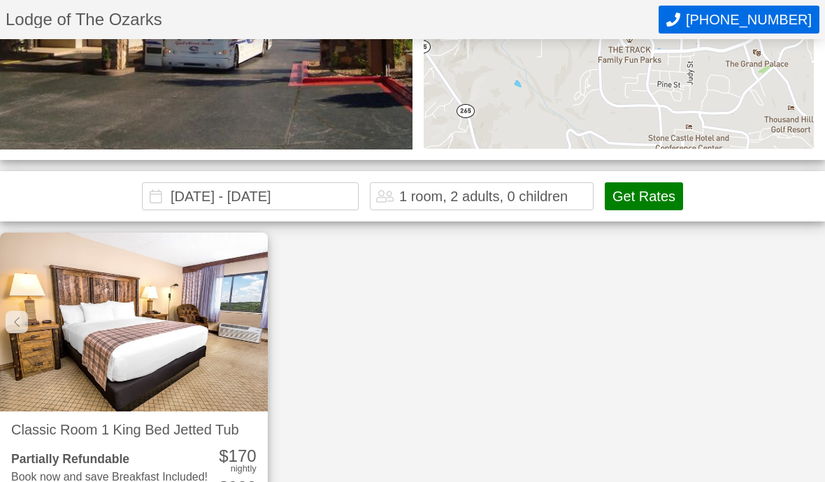
scroll to position [269, 0]
click at [651, 203] on button "Get Rates" at bounding box center [644, 196] width 78 height 28
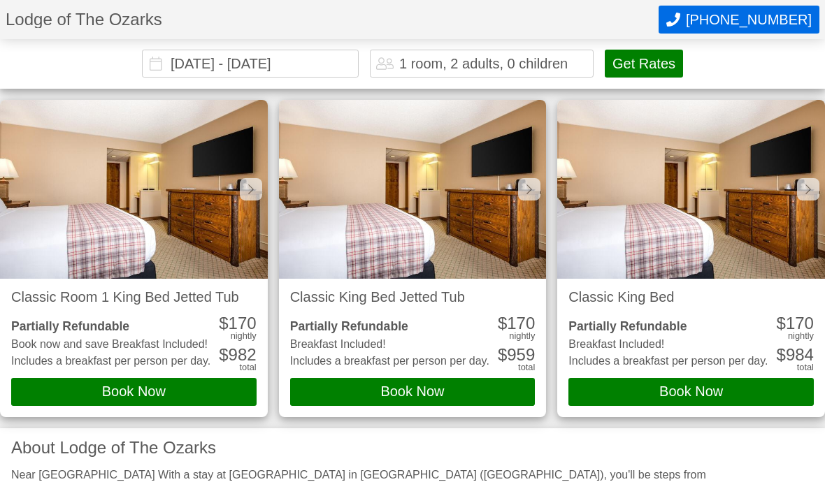
scroll to position [401, 0]
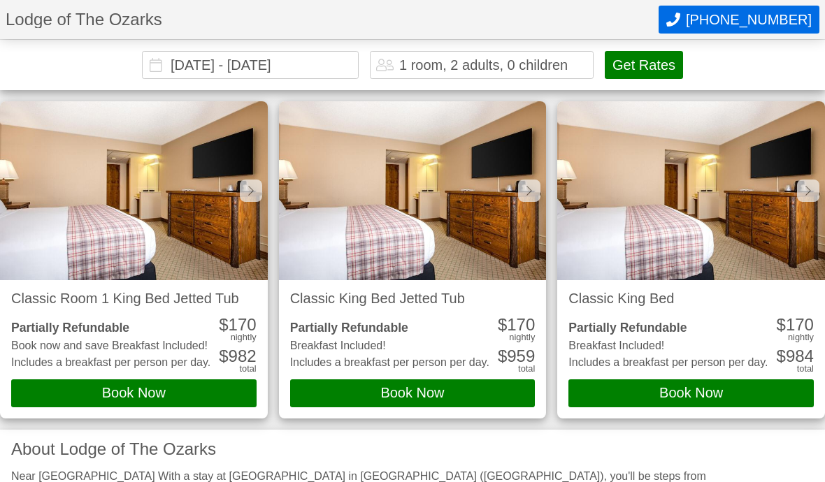
click at [809, 196] on div at bounding box center [808, 191] width 22 height 22
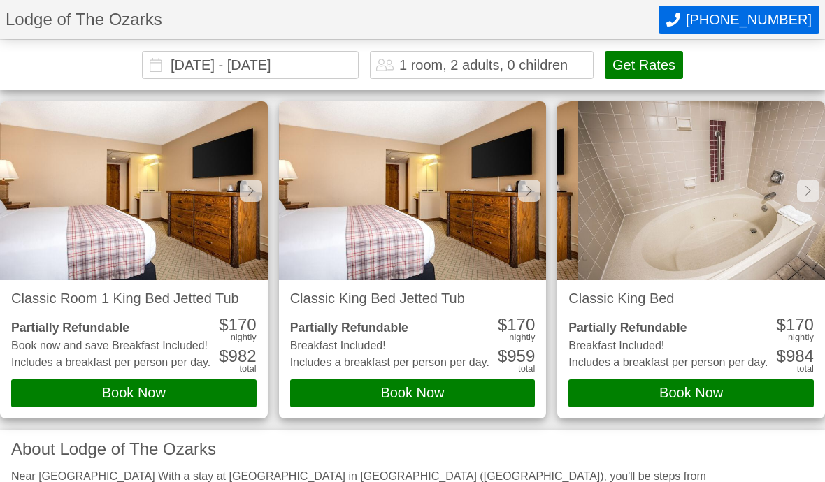
scroll to position [0, 268]
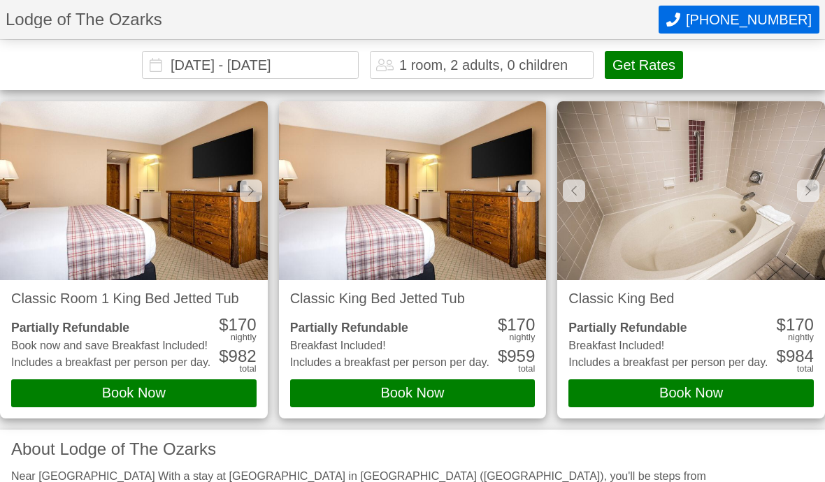
click at [814, 190] on div at bounding box center [808, 191] width 22 height 22
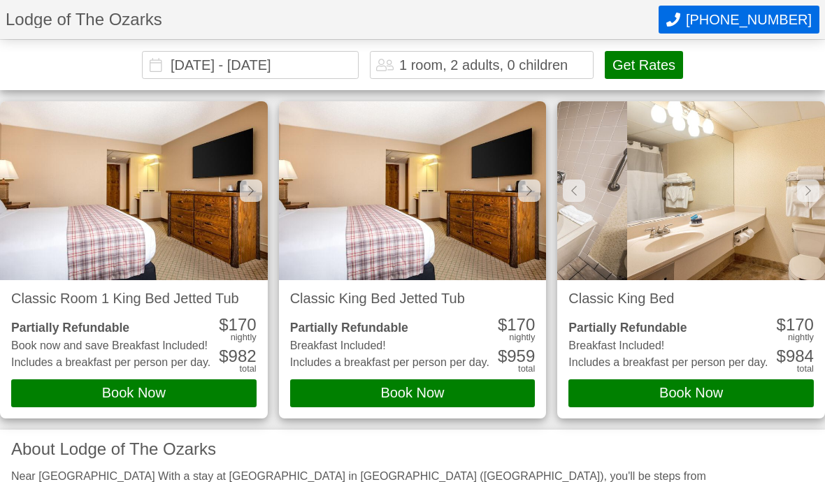
scroll to position [0, 535]
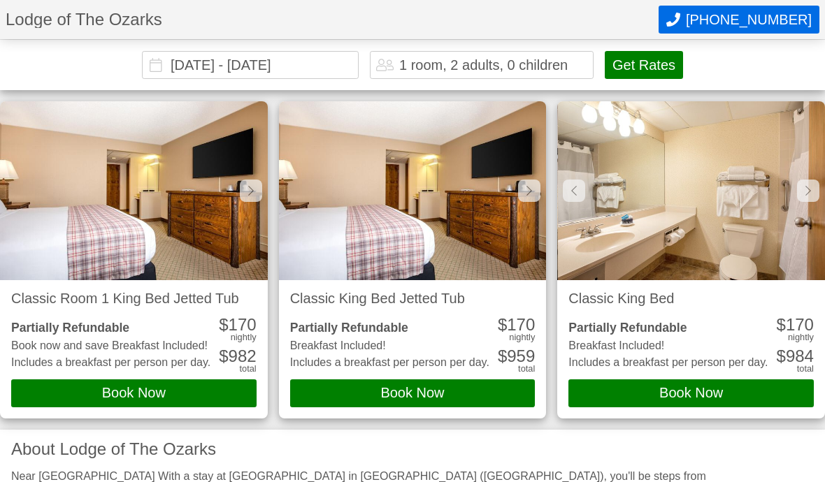
click at [810, 185] on icon at bounding box center [808, 190] width 6 height 11
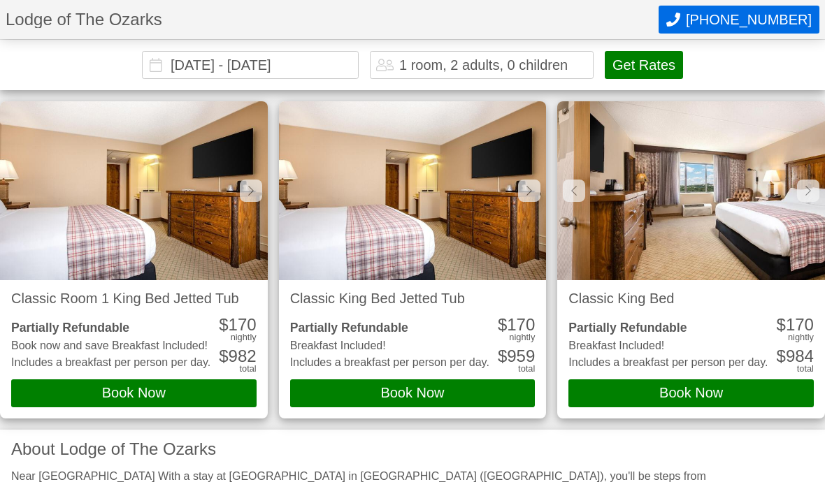
scroll to position [0, 802]
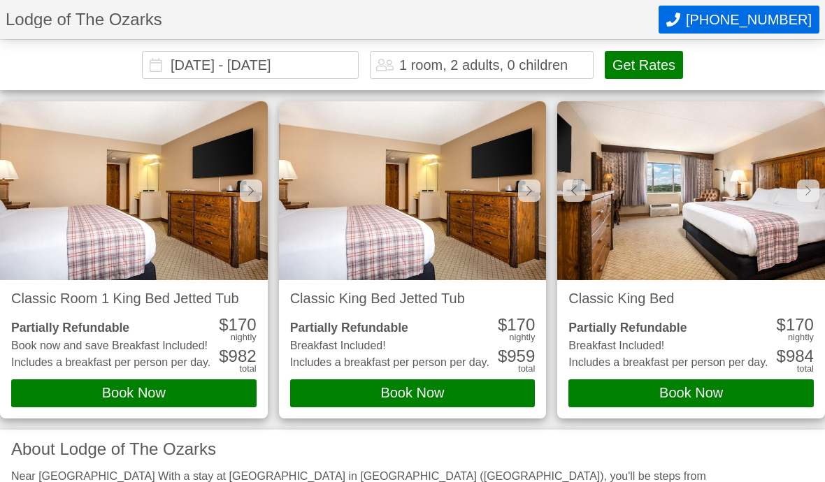
click at [813, 192] on div at bounding box center [808, 191] width 22 height 22
click at [814, 189] on div at bounding box center [808, 191] width 22 height 22
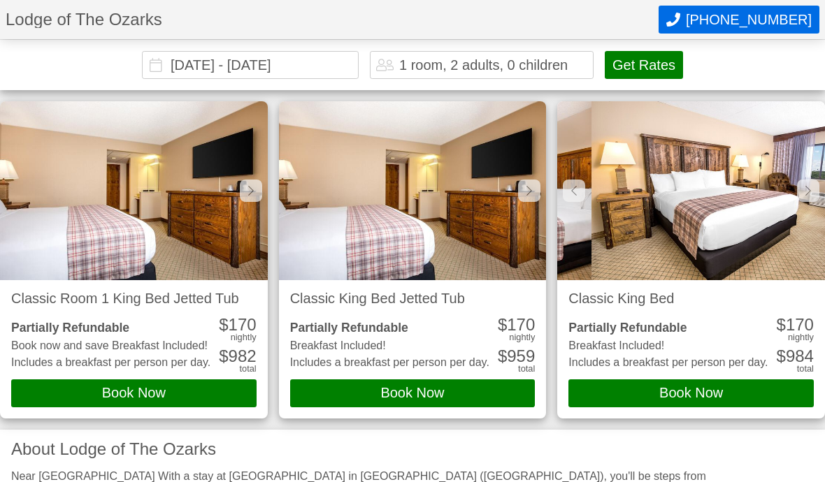
scroll to position [0, 1337]
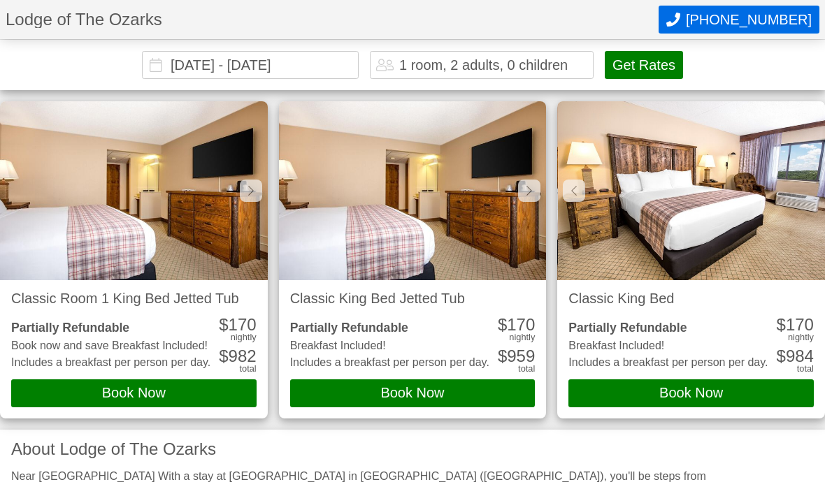
click at [818, 191] on img at bounding box center [692, 190] width 268 height 179
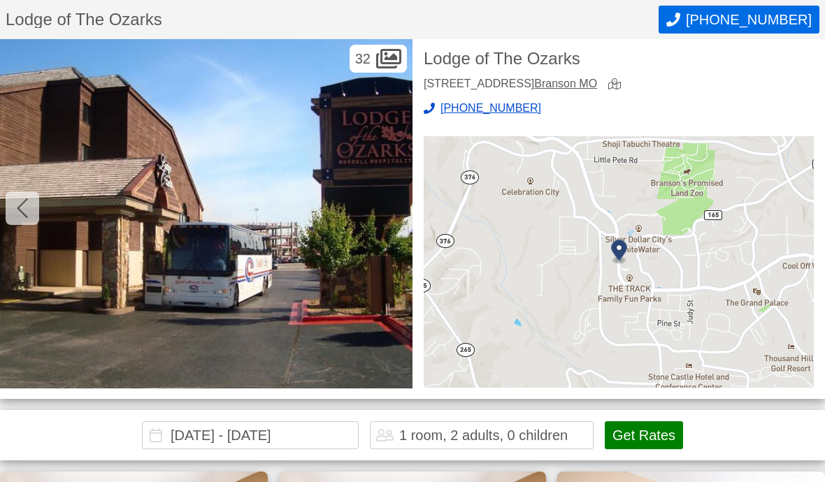
scroll to position [0, 0]
